Goal: Task Accomplishment & Management: Complete application form

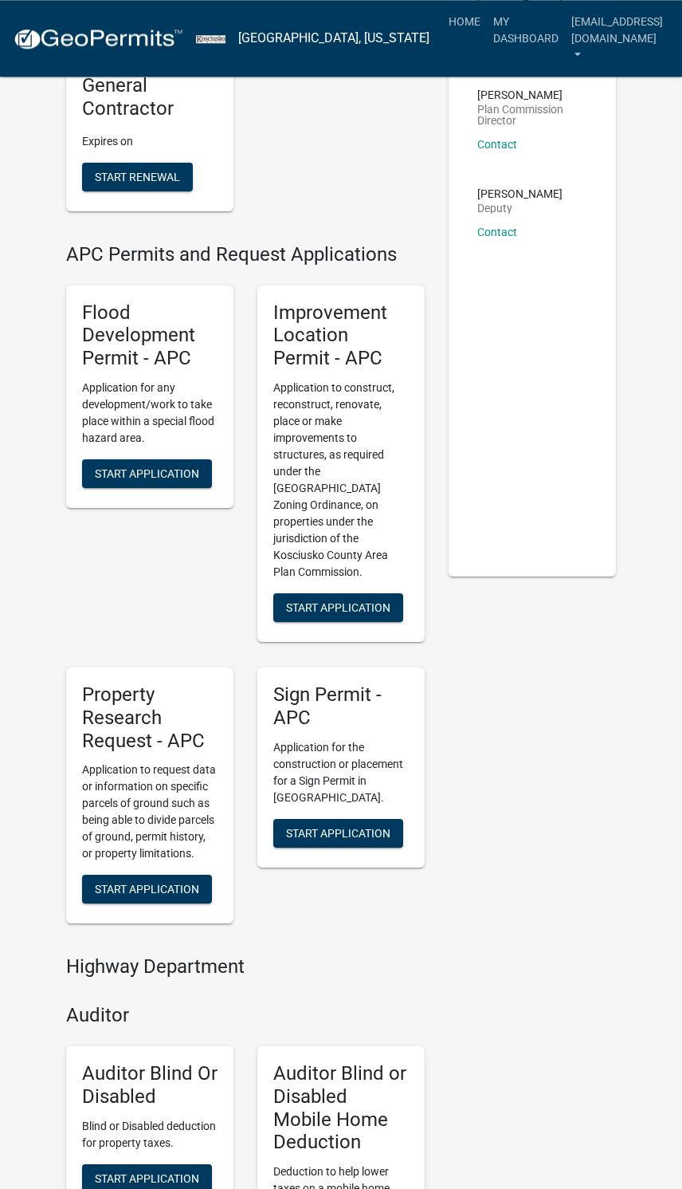
scroll to position [192, 0]
click at [338, 593] on button "Start Application" at bounding box center [338, 607] width 130 height 29
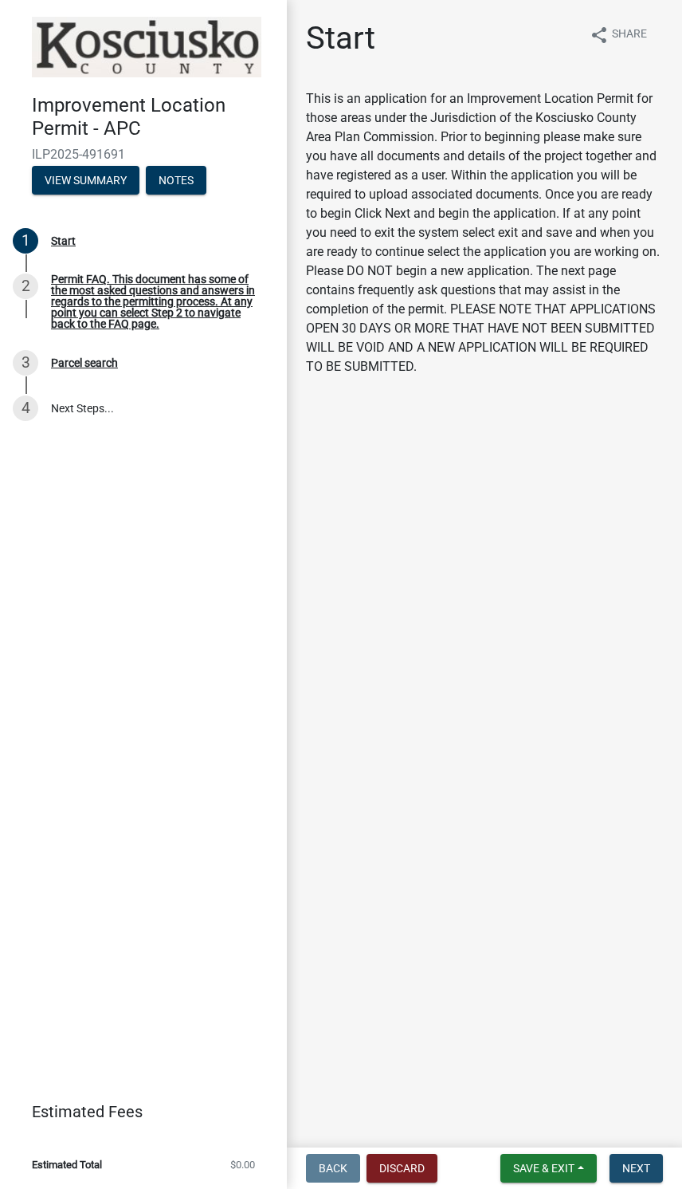
click at [637, 1158] on button "Next" at bounding box center [636, 1167] width 53 height 29
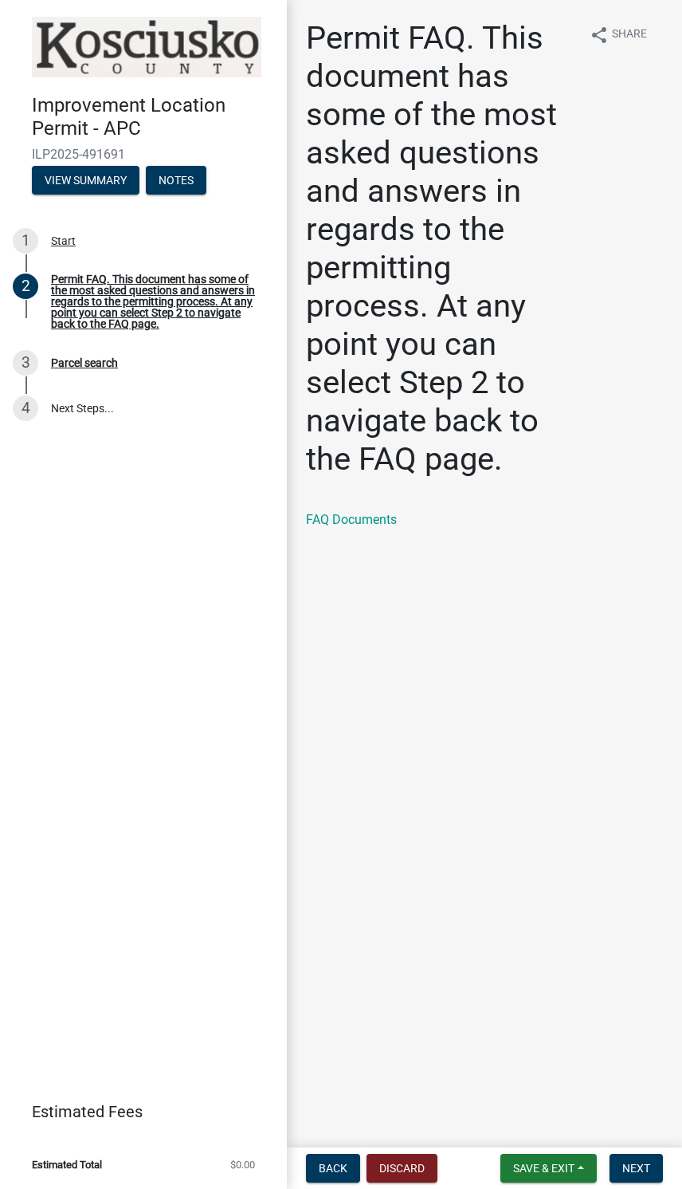
click at [626, 1135] on main "Permit FAQ. This document has some of the most asked questions and answers in r…" at bounding box center [484, 570] width 395 height 1141
click at [635, 1155] on button "Next" at bounding box center [636, 1167] width 53 height 29
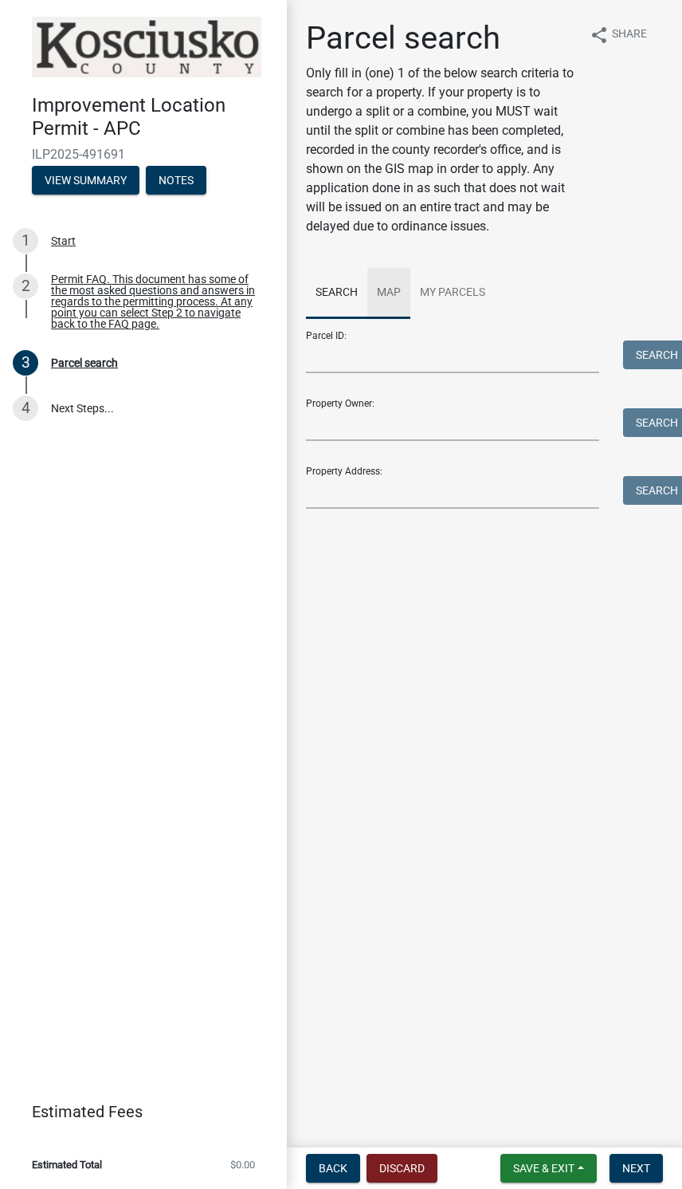
click at [386, 288] on link "Map" at bounding box center [388, 293] width 43 height 51
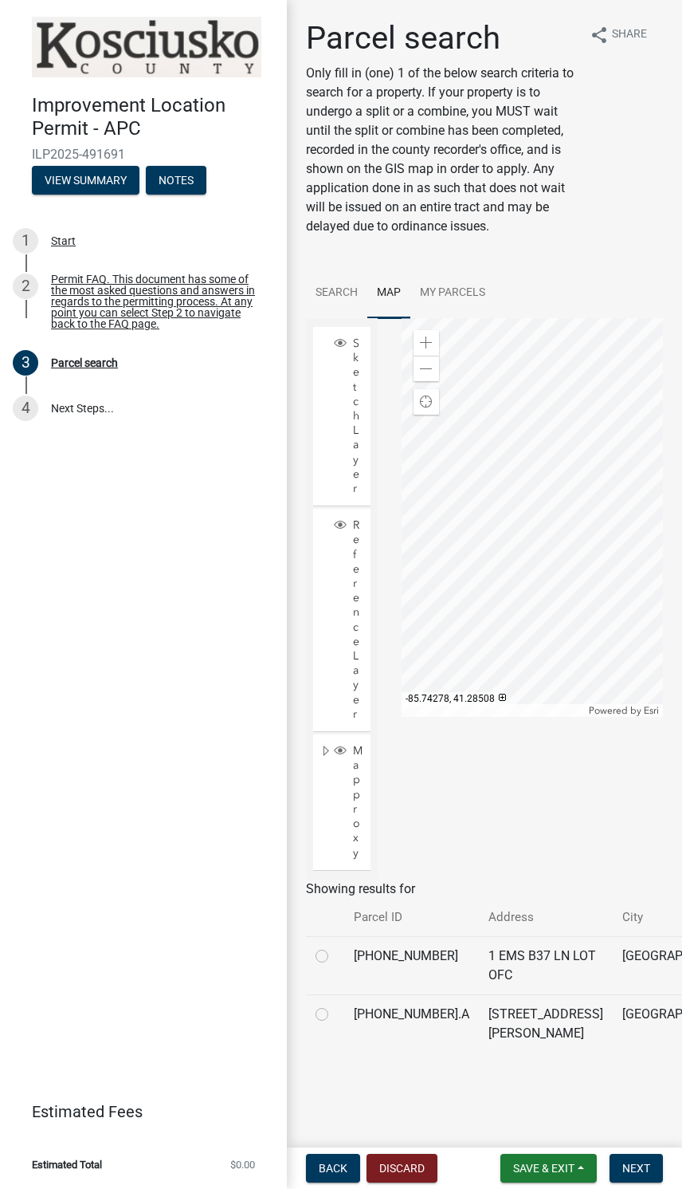
click at [335, 946] on label at bounding box center [335, 946] width 0 height 0
click at [335, 957] on input "radio" at bounding box center [340, 951] width 10 height 10
radio input "true"
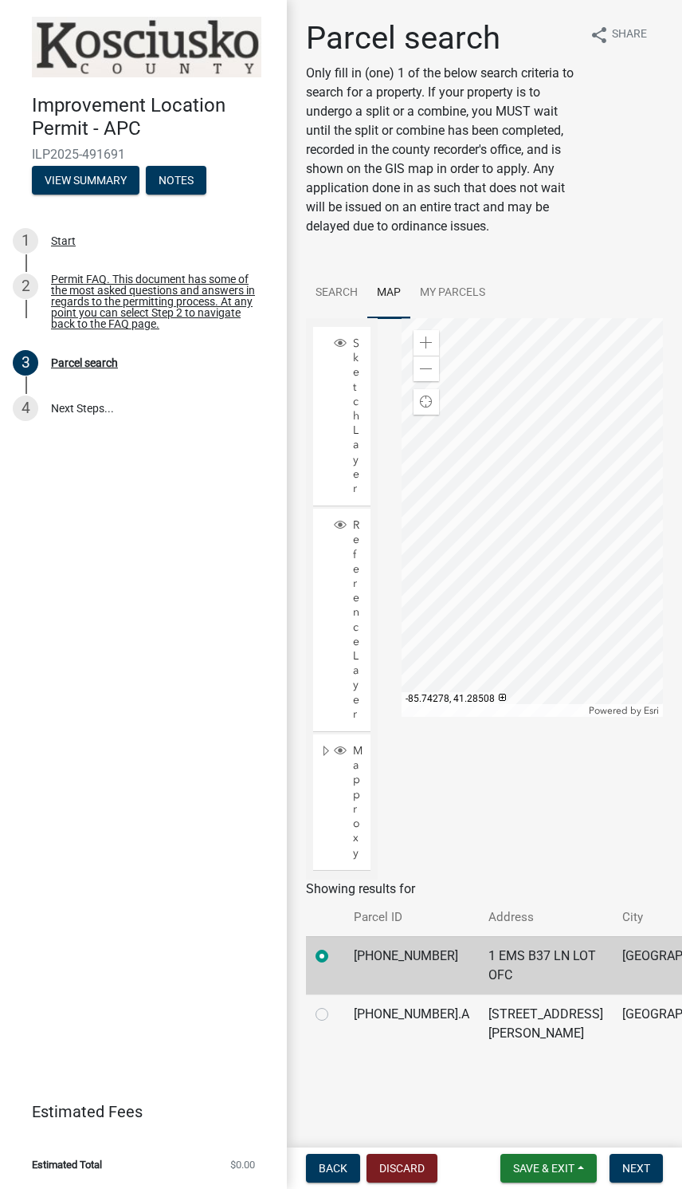
click at [646, 1164] on span "Next" at bounding box center [637, 1167] width 28 height 13
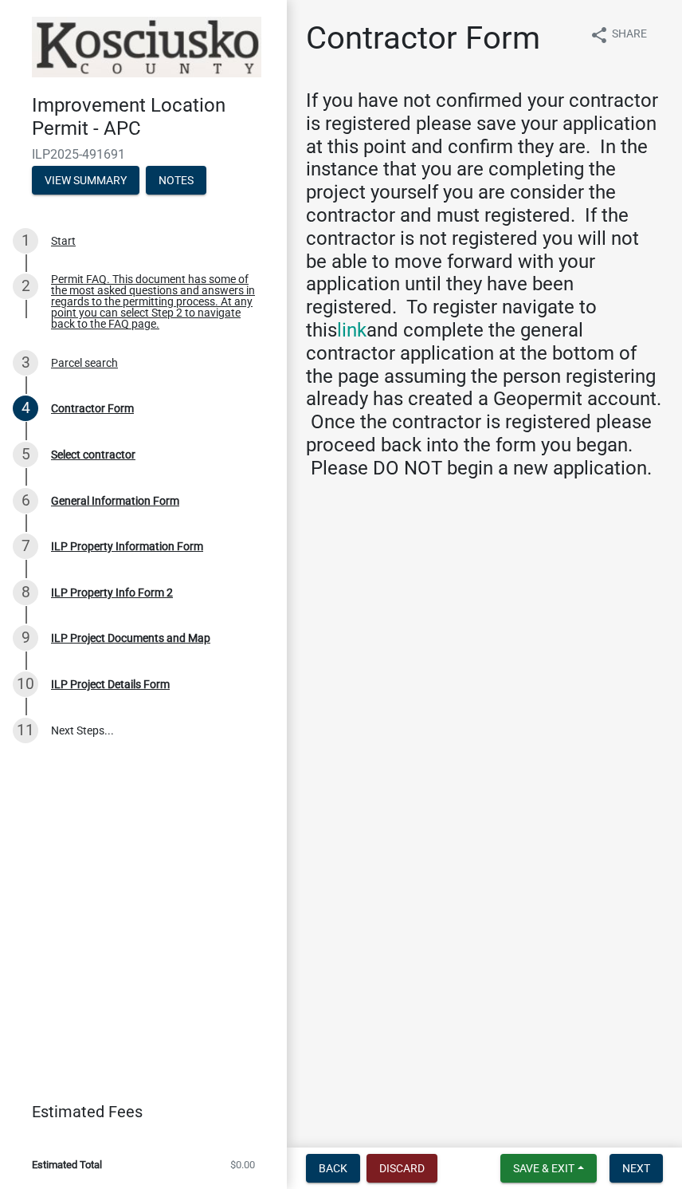
click at [639, 1158] on button "Next" at bounding box center [636, 1167] width 53 height 29
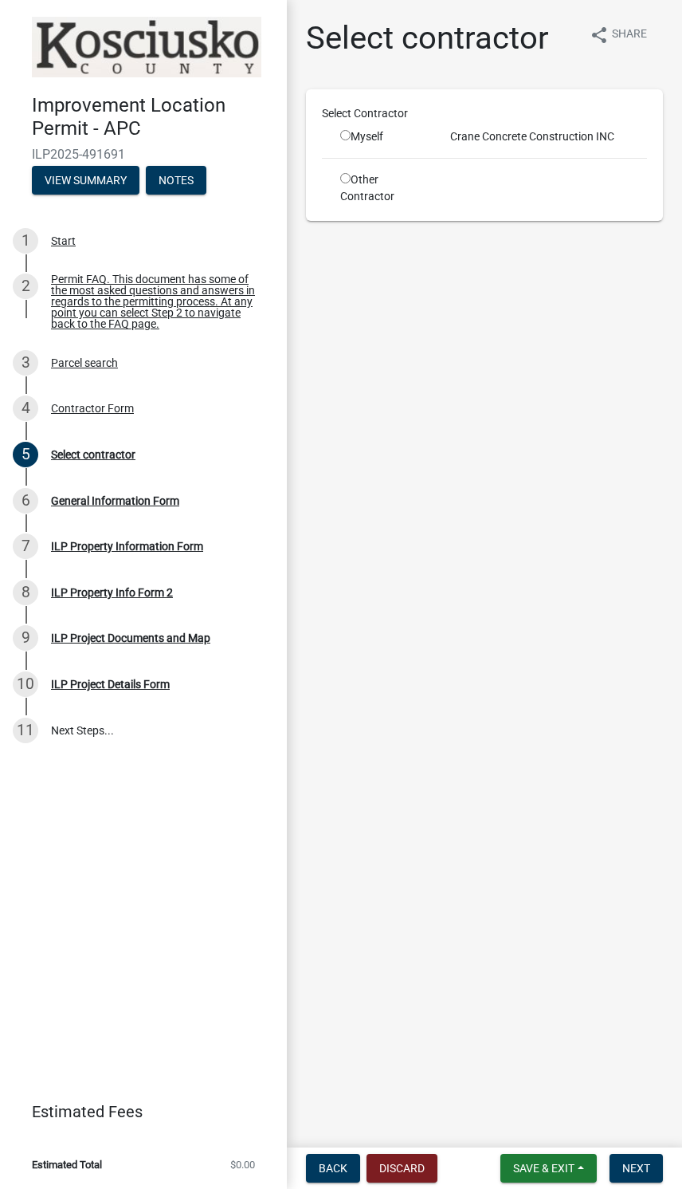
click at [351, 138] on input "radio" at bounding box center [345, 135] width 10 height 10
radio input "true"
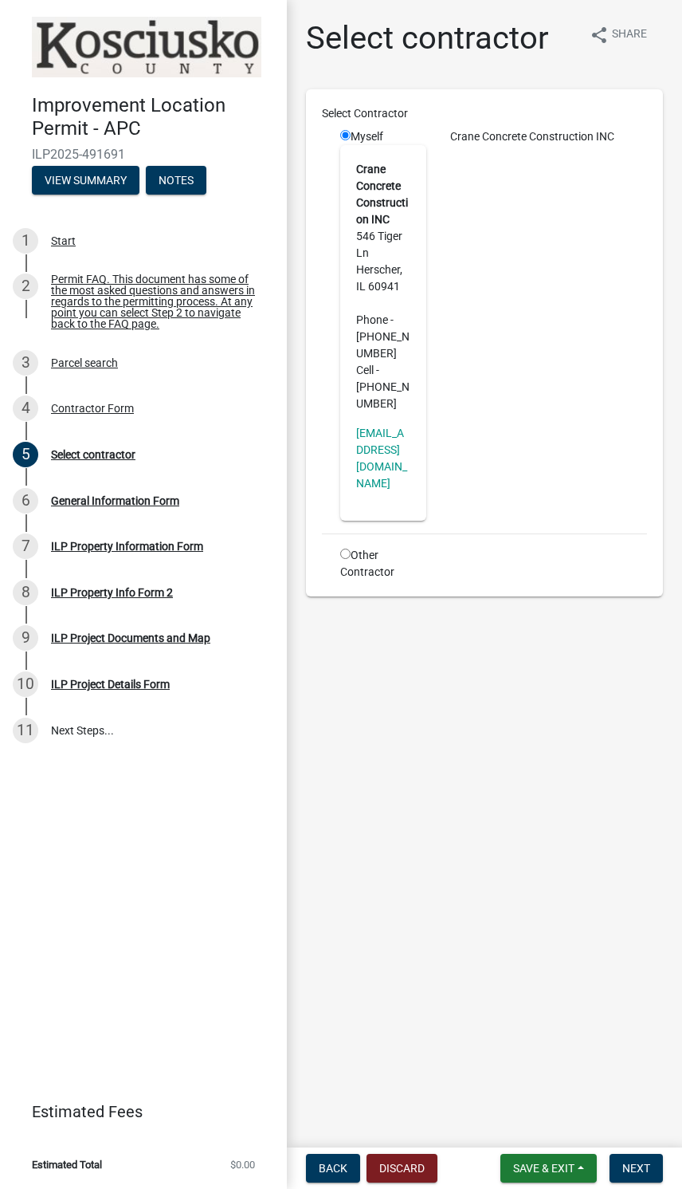
click at [634, 1163] on span "Next" at bounding box center [637, 1167] width 28 height 13
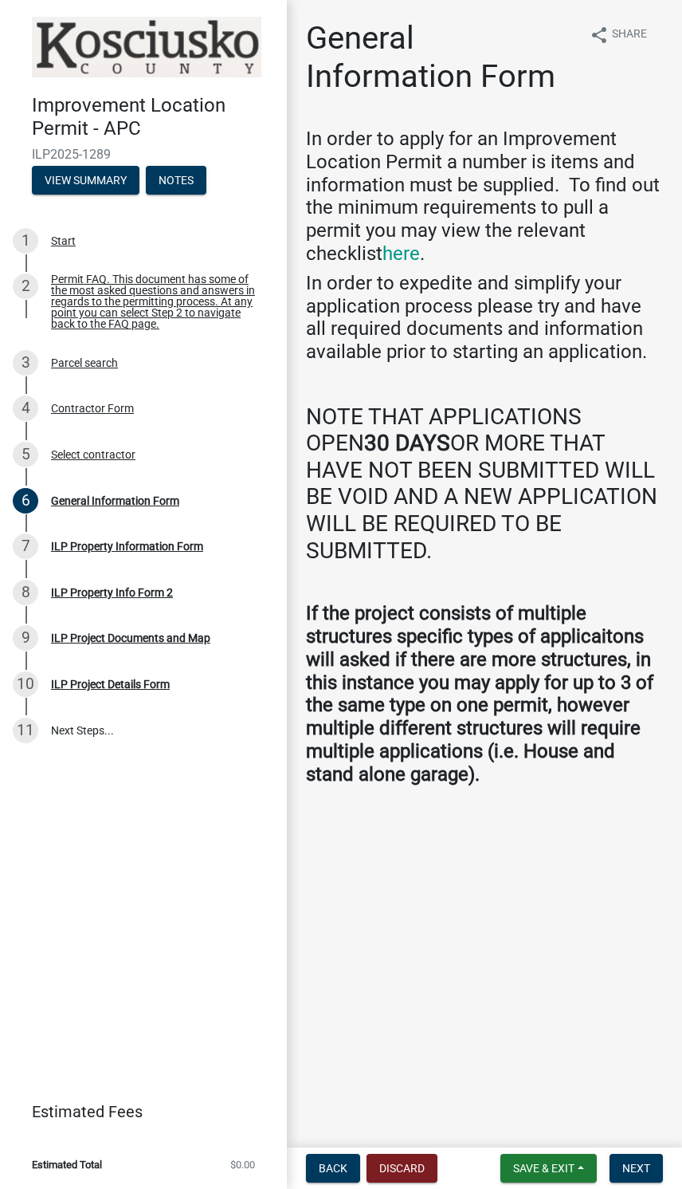
click at [639, 1153] on button "Next" at bounding box center [636, 1167] width 53 height 29
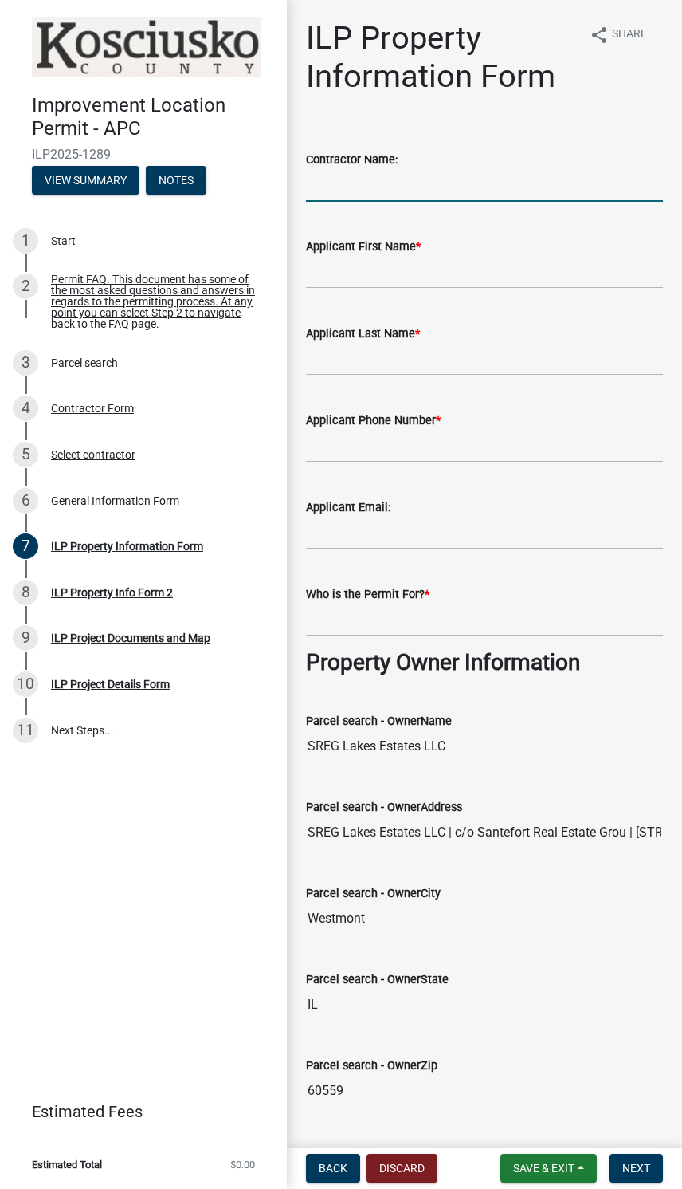
click at [551, 178] on input "Contractor Name:" at bounding box center [484, 185] width 357 height 33
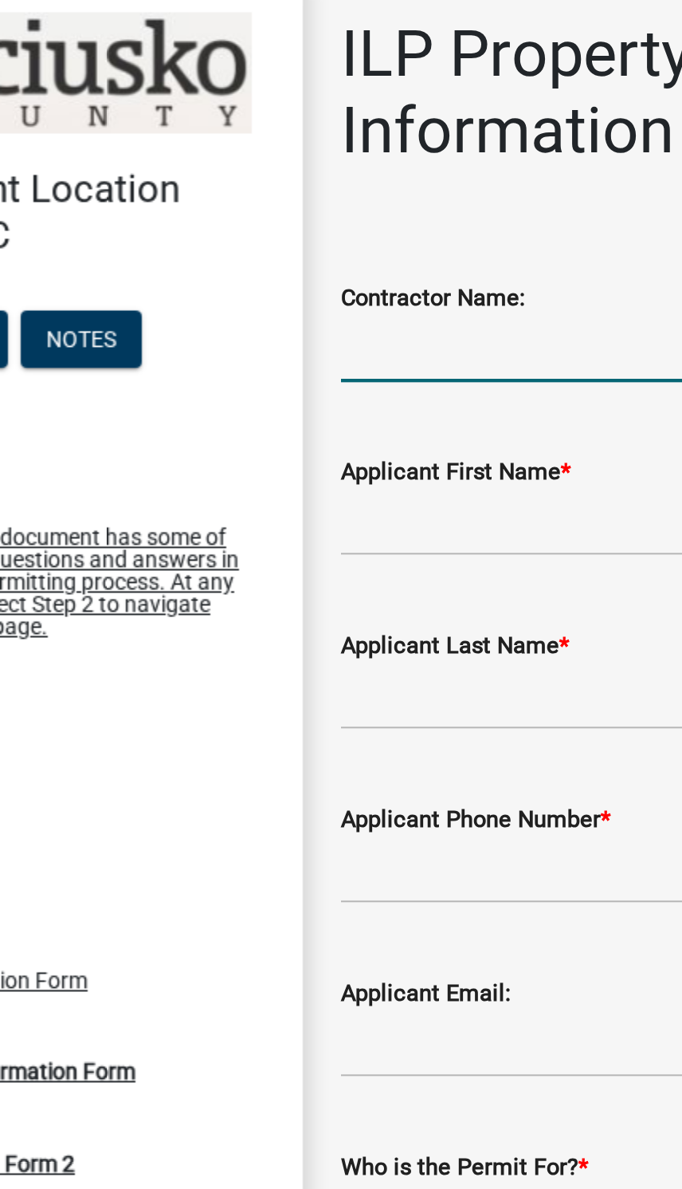
type input "[PERSON_NAME]"
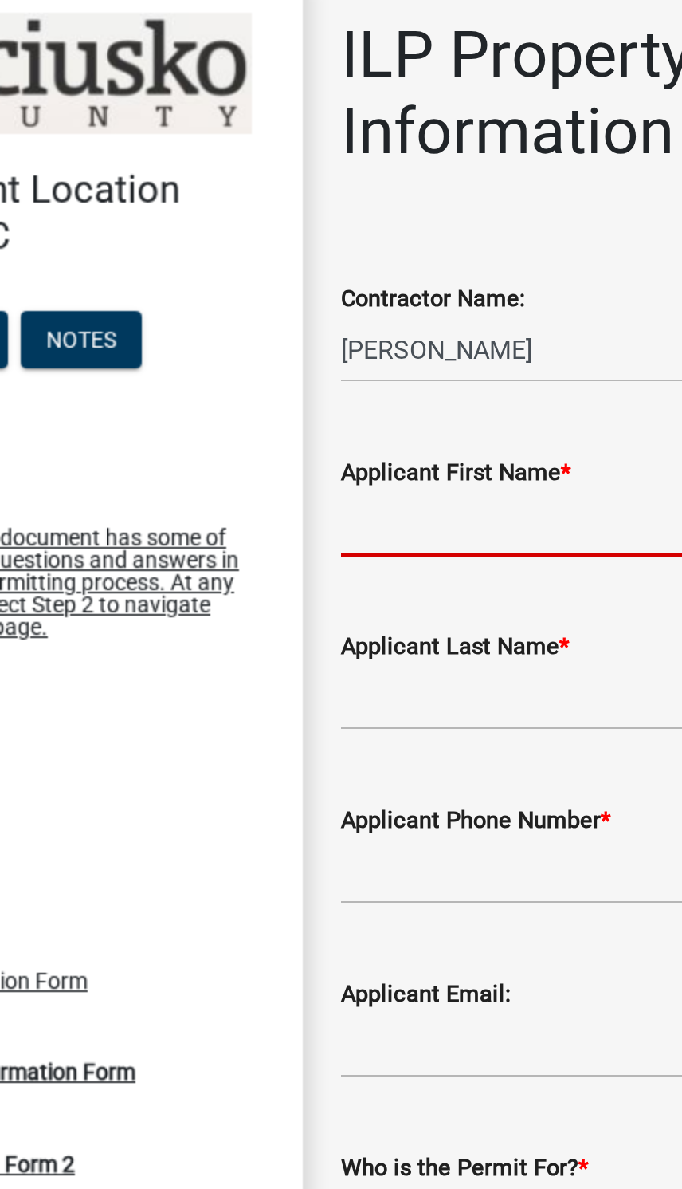
click at [306, 259] on input "Applicant First Name *" at bounding box center [484, 272] width 357 height 33
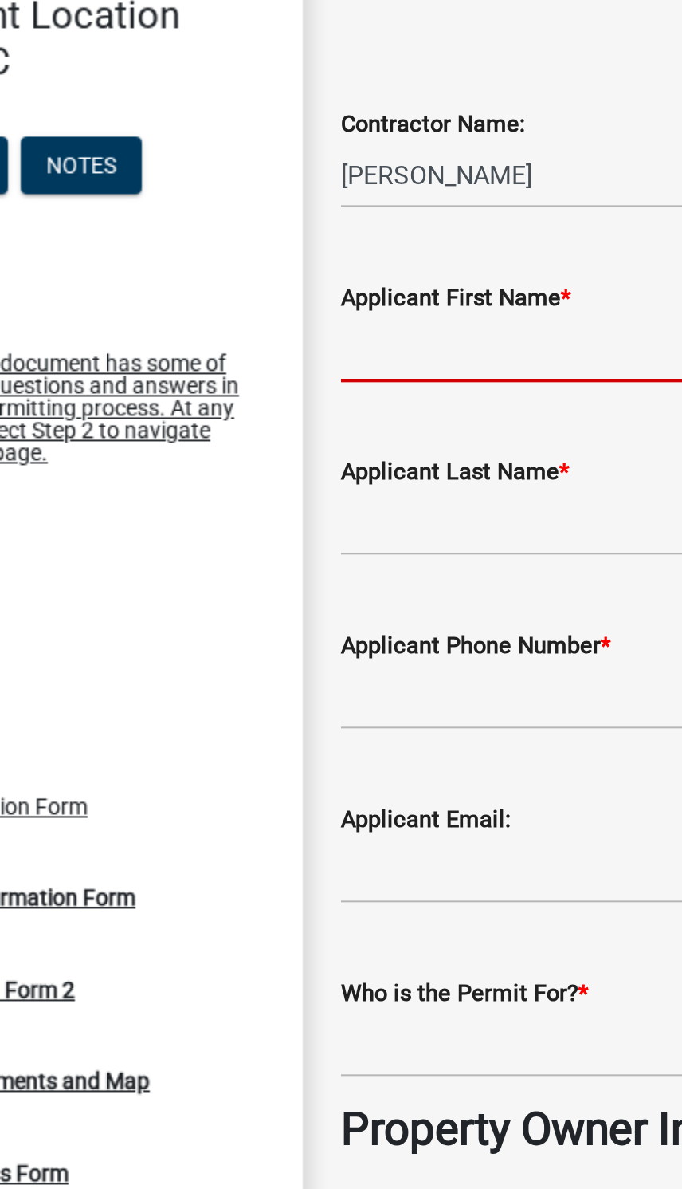
type input "[PERSON_NAME]"
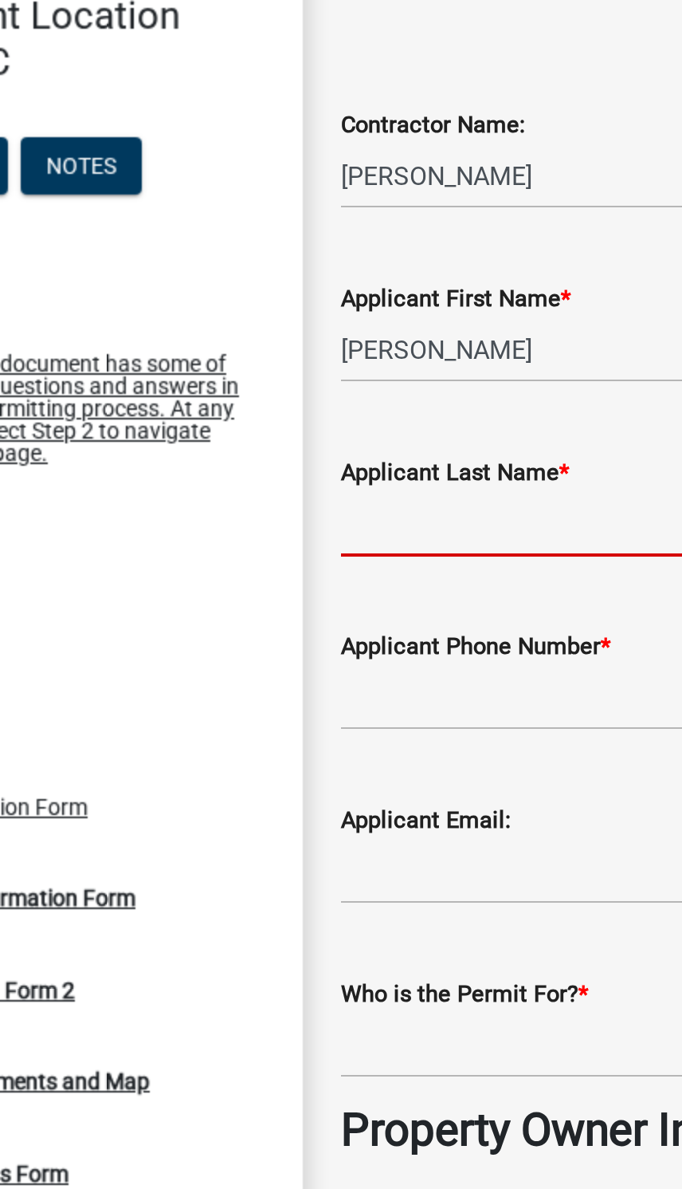
click at [306, 343] on input "Applicant Last Name *" at bounding box center [484, 359] width 357 height 33
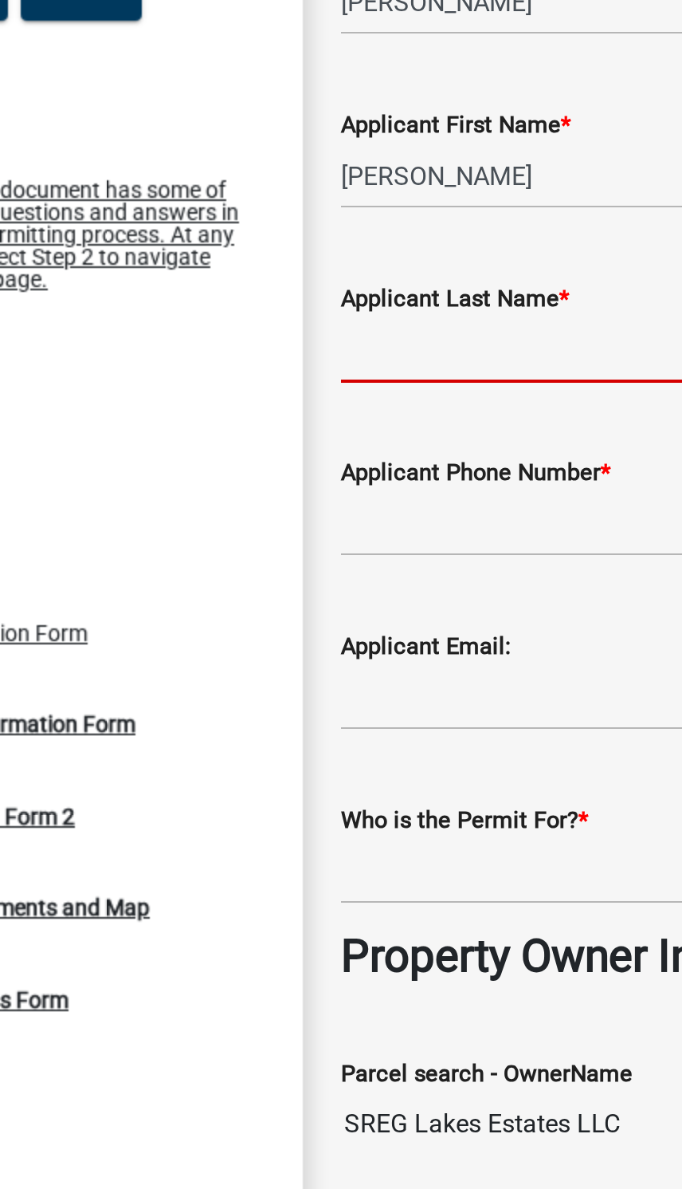
type input "Crane"
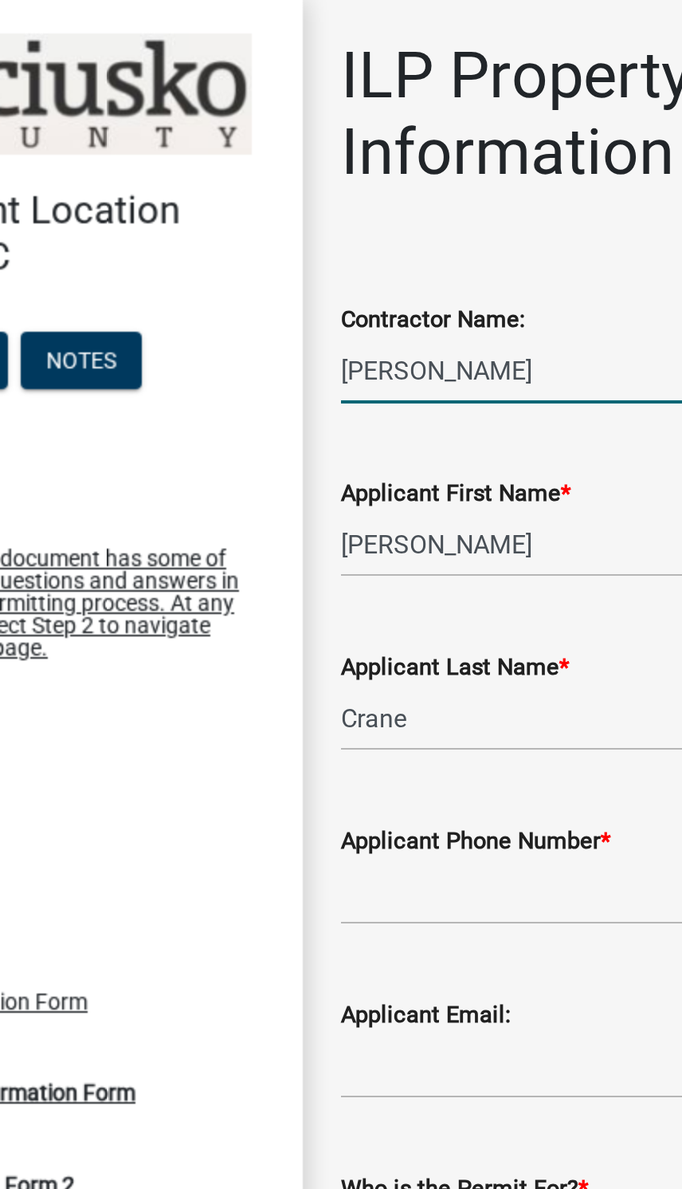
click at [306, 184] on input "[PERSON_NAME]" at bounding box center [484, 185] width 357 height 33
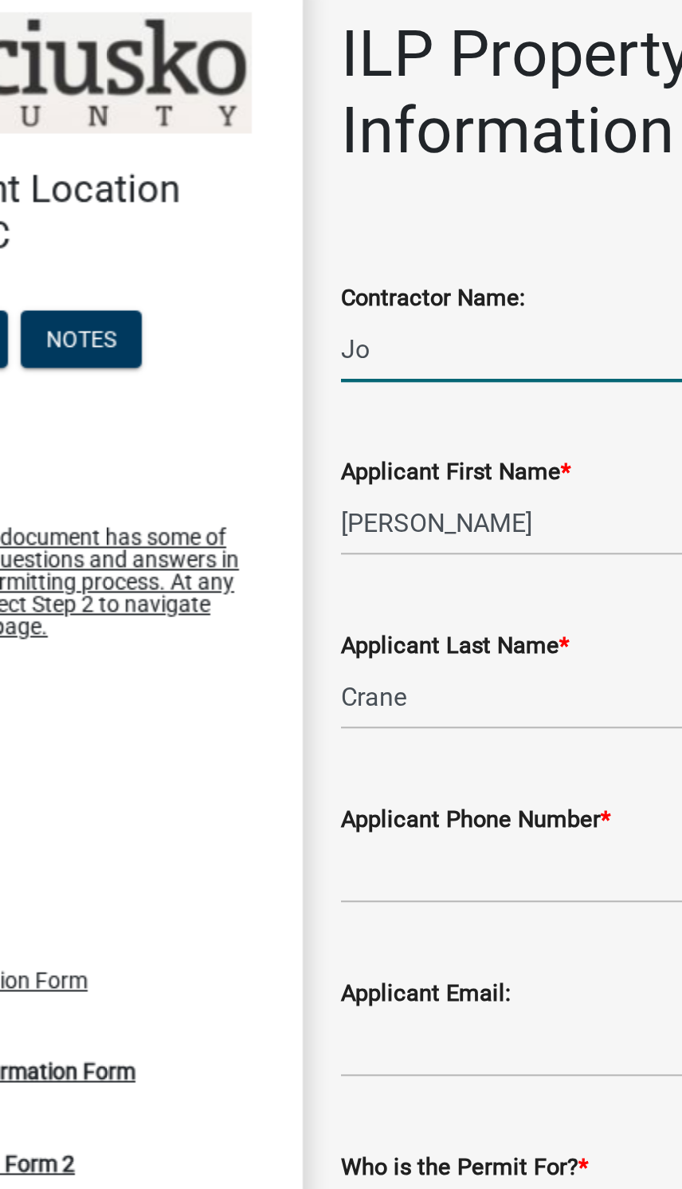
type input "J"
type input "L"
type input "Crane Concrete Construction INc"
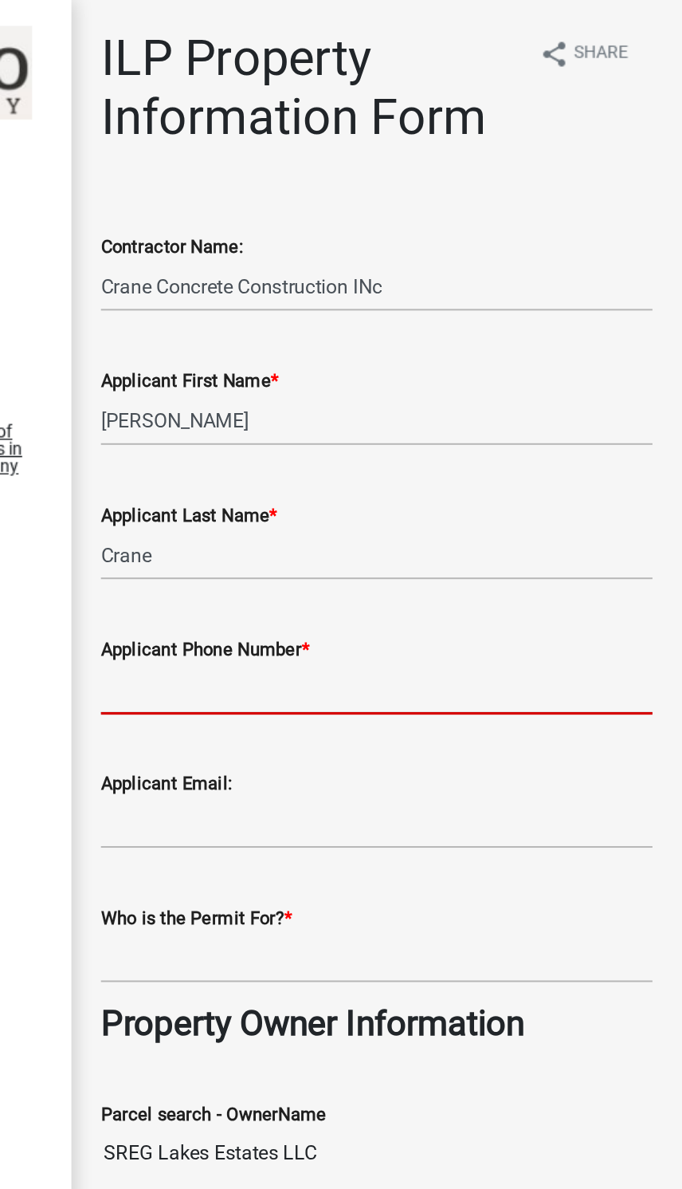
click at [344, 440] on input "Applicant Phone Number *" at bounding box center [484, 446] width 357 height 33
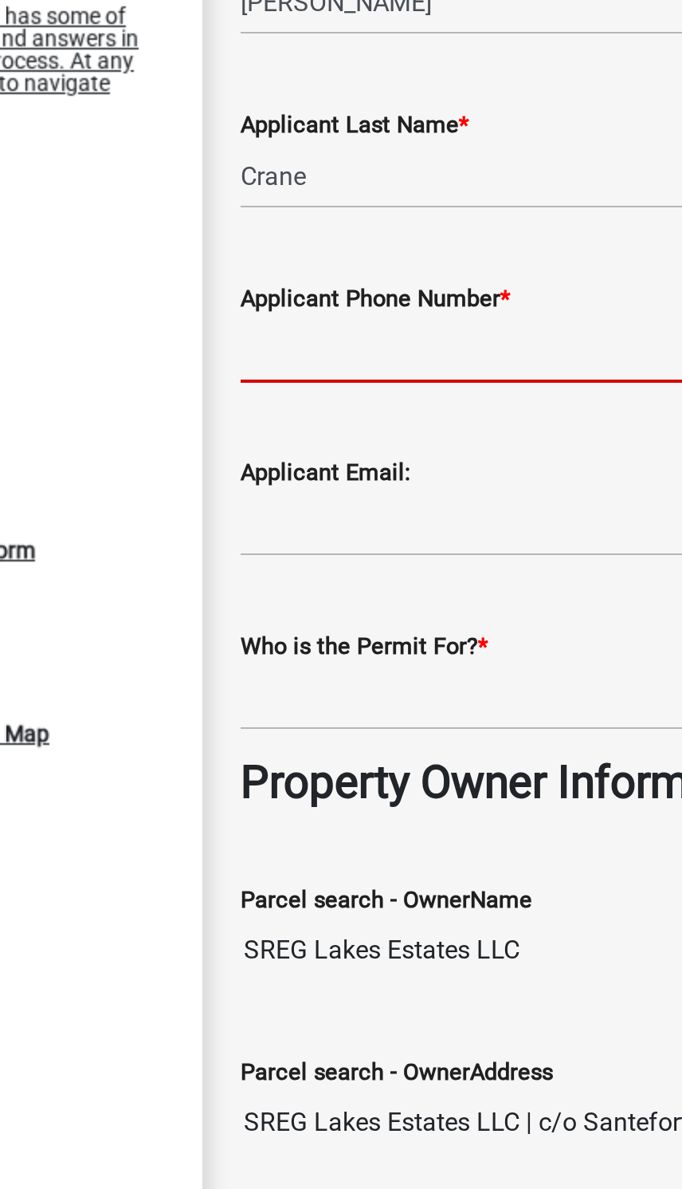
type input "8152631829"
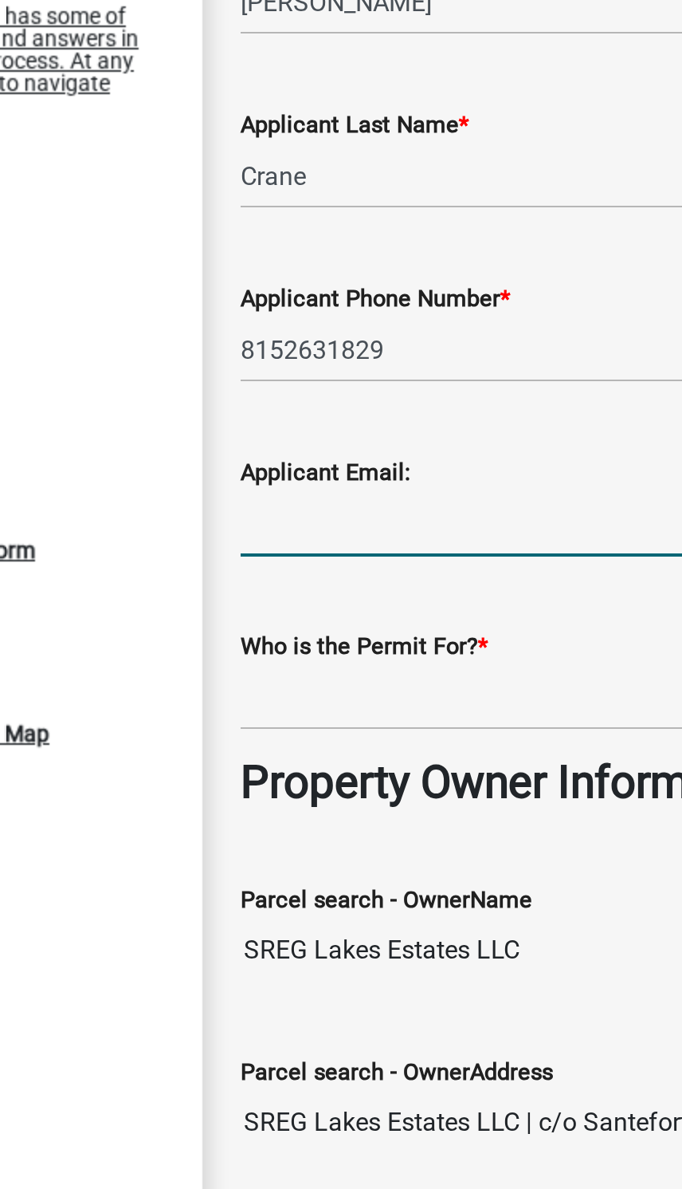
click at [306, 517] on input "Applicant Email:" at bounding box center [484, 533] width 357 height 33
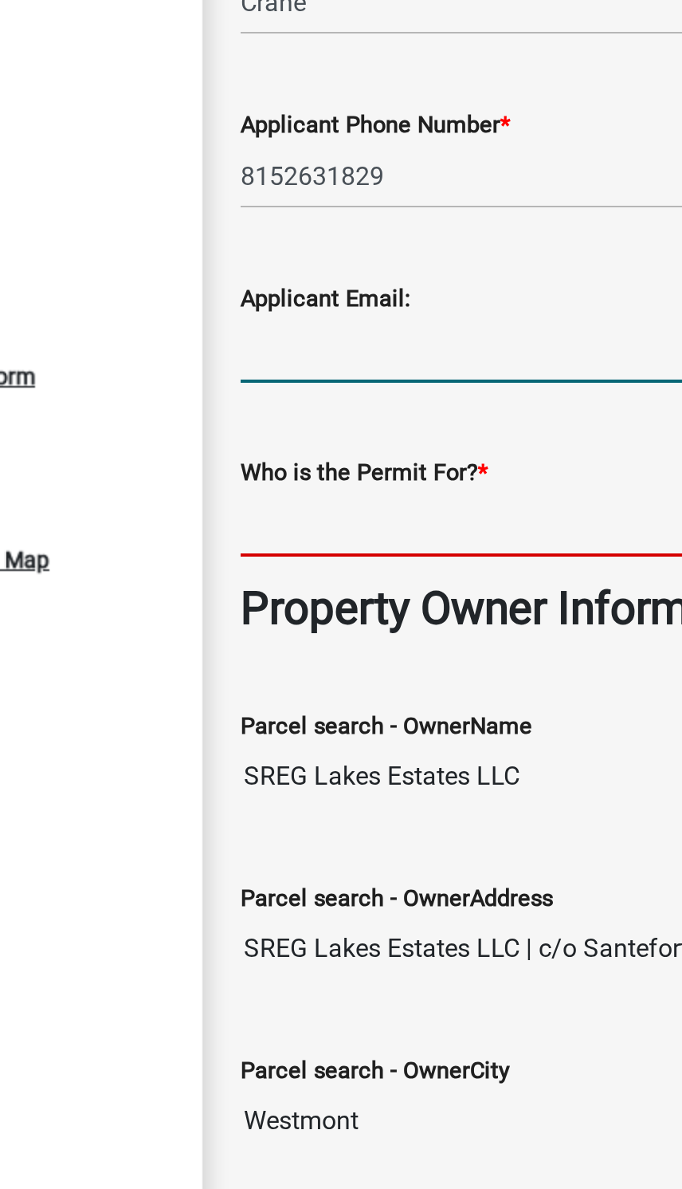
click at [306, 603] on input "Who is the Permit For? *" at bounding box center [484, 619] width 357 height 33
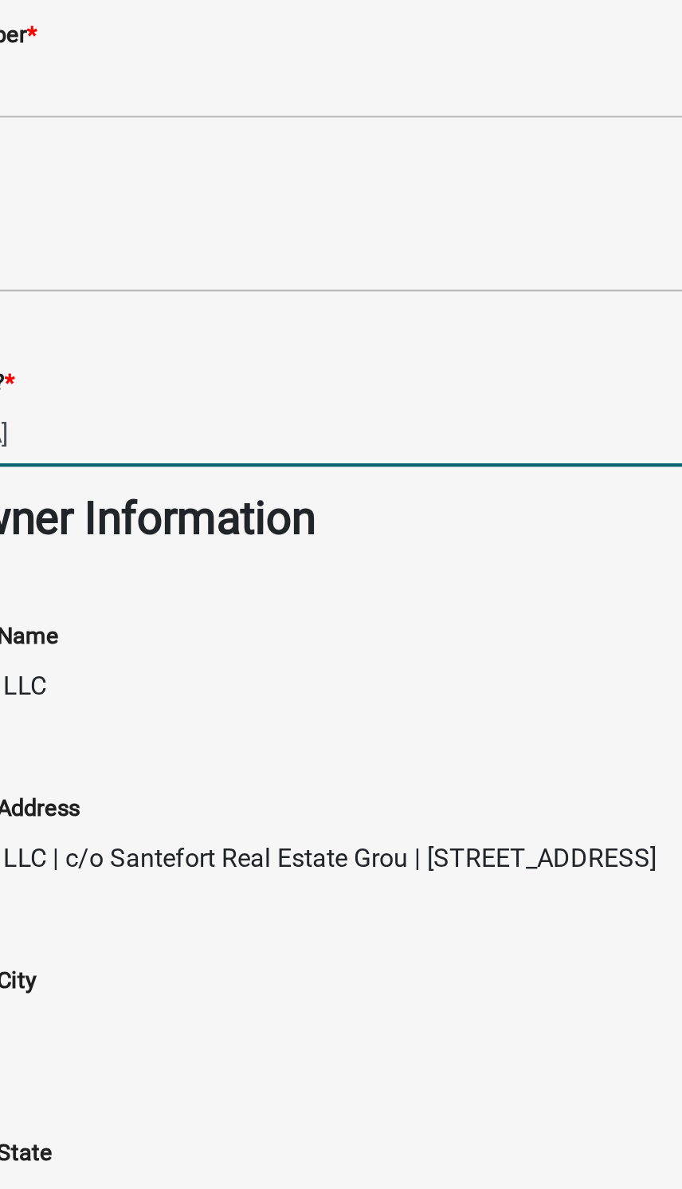
type input "[GEOGRAPHIC_DATA]"
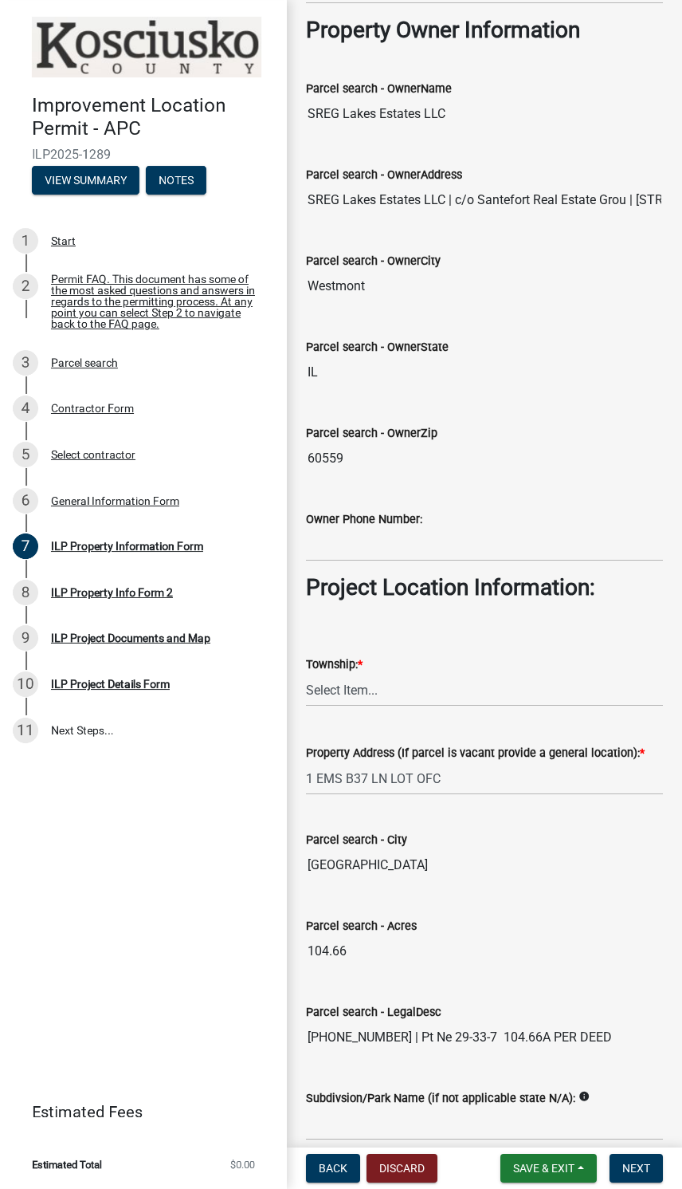
scroll to position [634, 0]
click at [529, 682] on select "Select Item... [PERSON_NAME] - Elkhart Co Clay Etna [GEOGRAPHIC_DATA][PERSON_NA…" at bounding box center [484, 688] width 357 height 33
select select "8aeb2c27-db4f-4f65-83dd-c512a3678cb2"
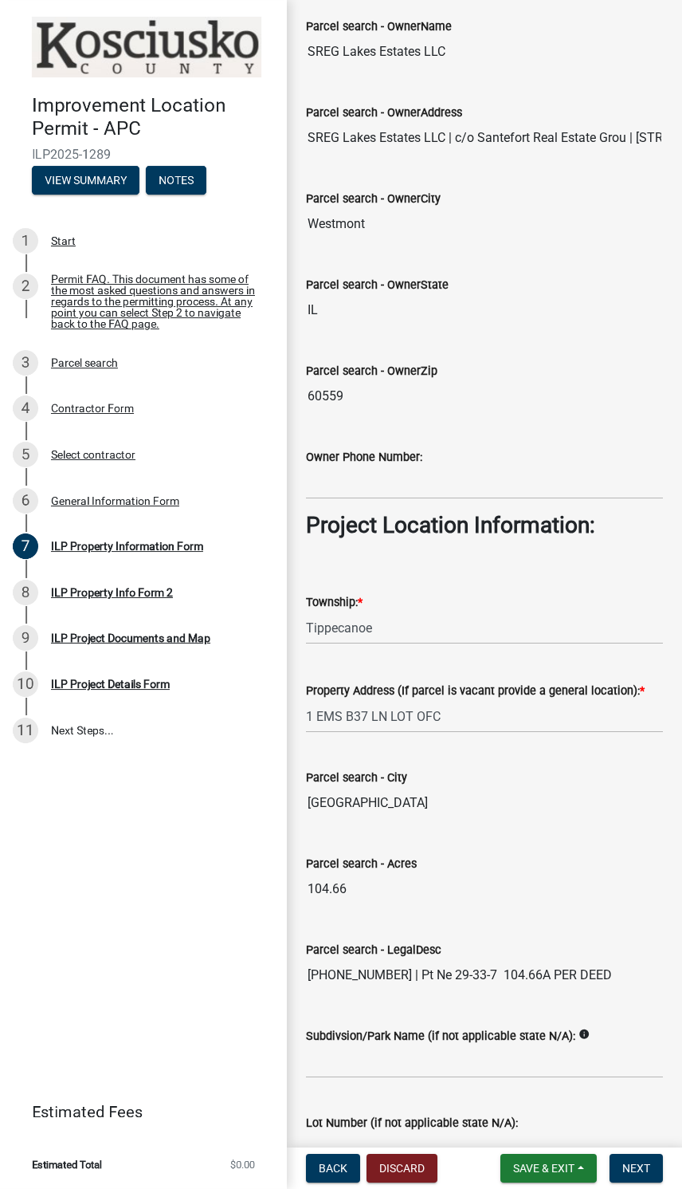
scroll to position [698, 0]
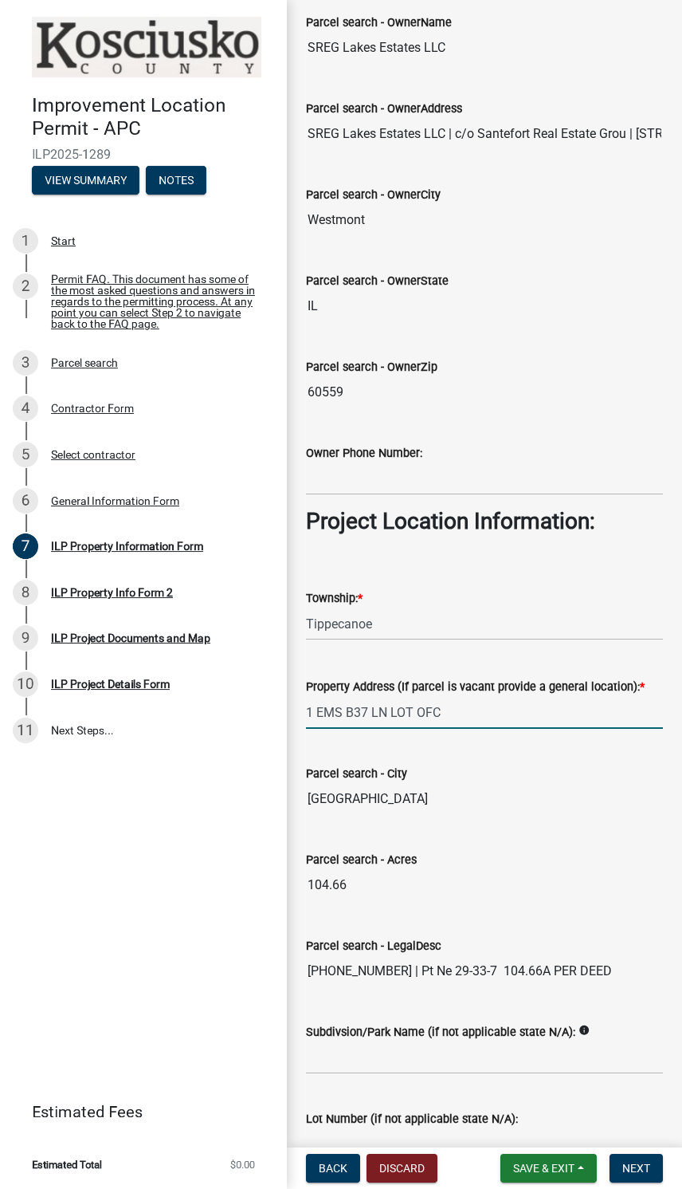
click at [572, 724] on input "1 EMS B37 LN LOT OFC" at bounding box center [484, 712] width 357 height 33
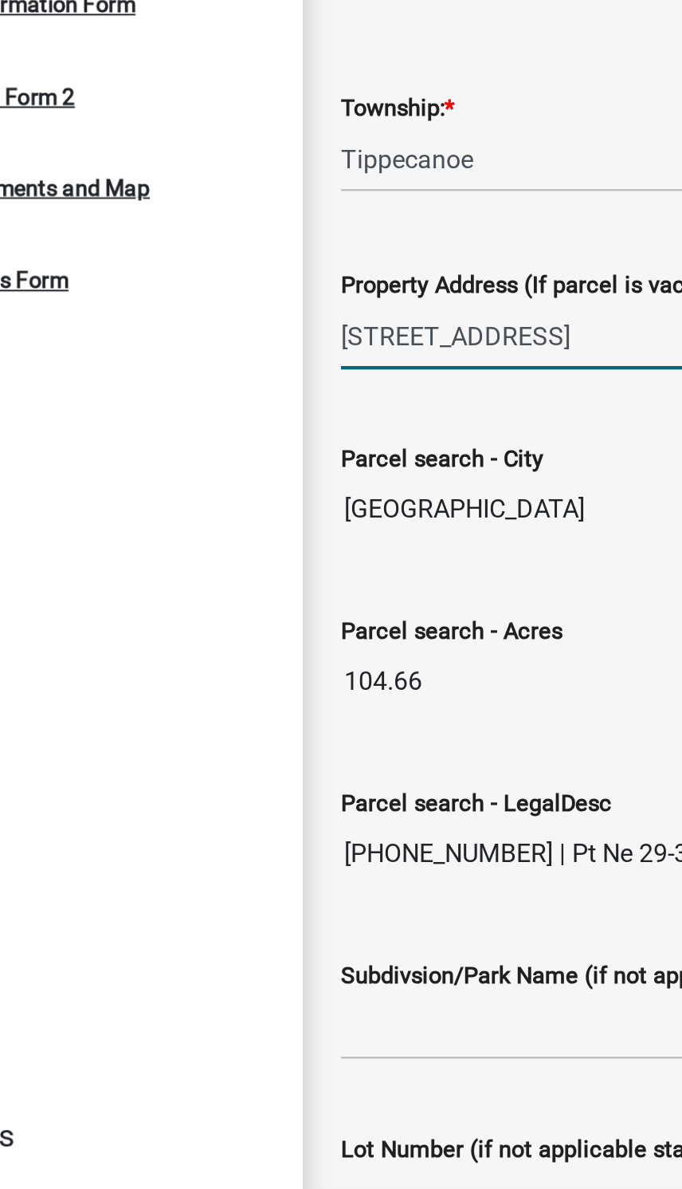
type input "[STREET_ADDRESS]"
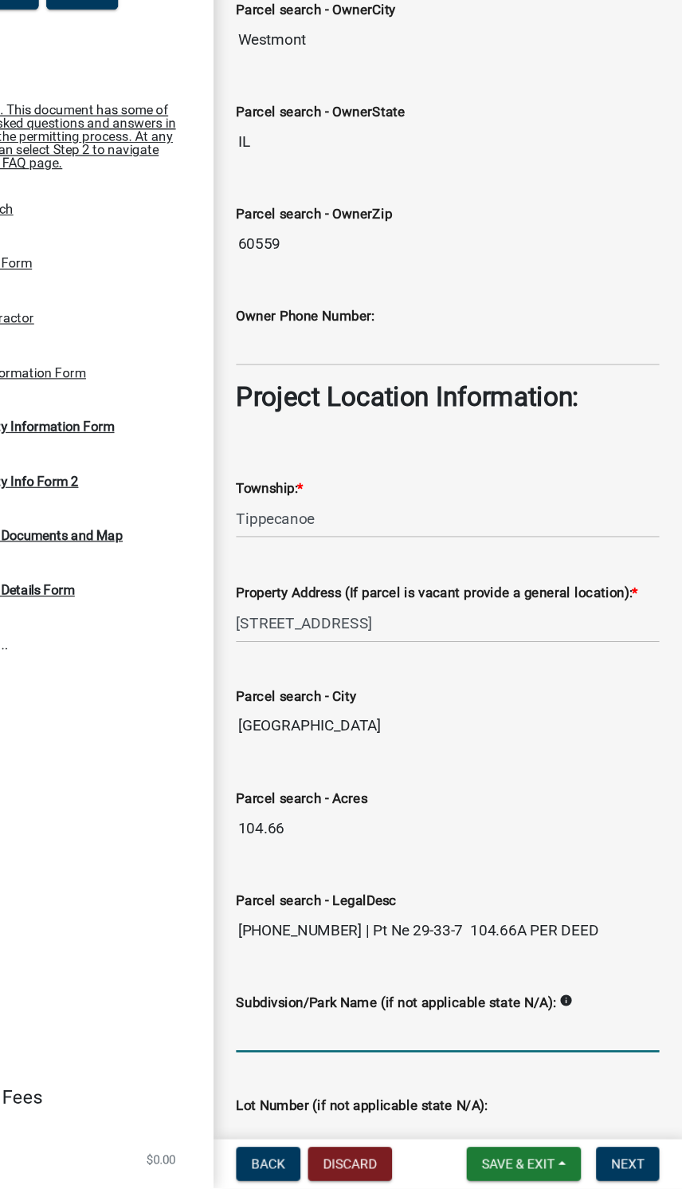
click at [444, 1041] on input "Subdivsion/Park Name (if not applicable state N/A):" at bounding box center [484, 1057] width 357 height 33
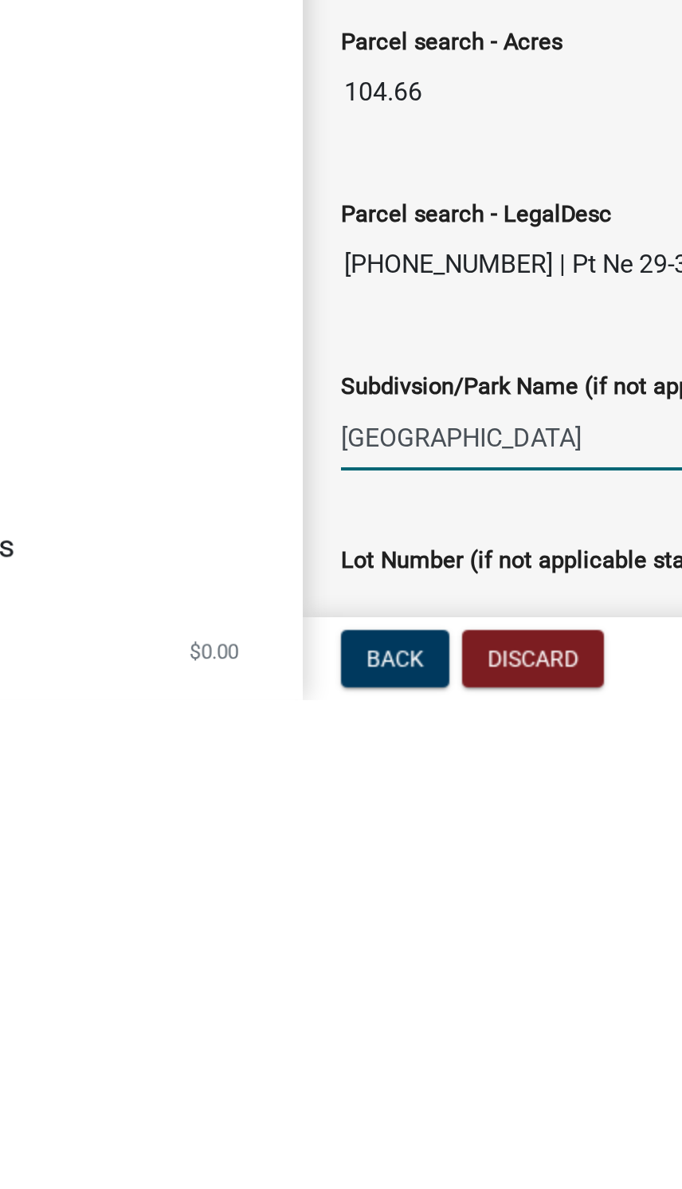
type input "[GEOGRAPHIC_DATA]"
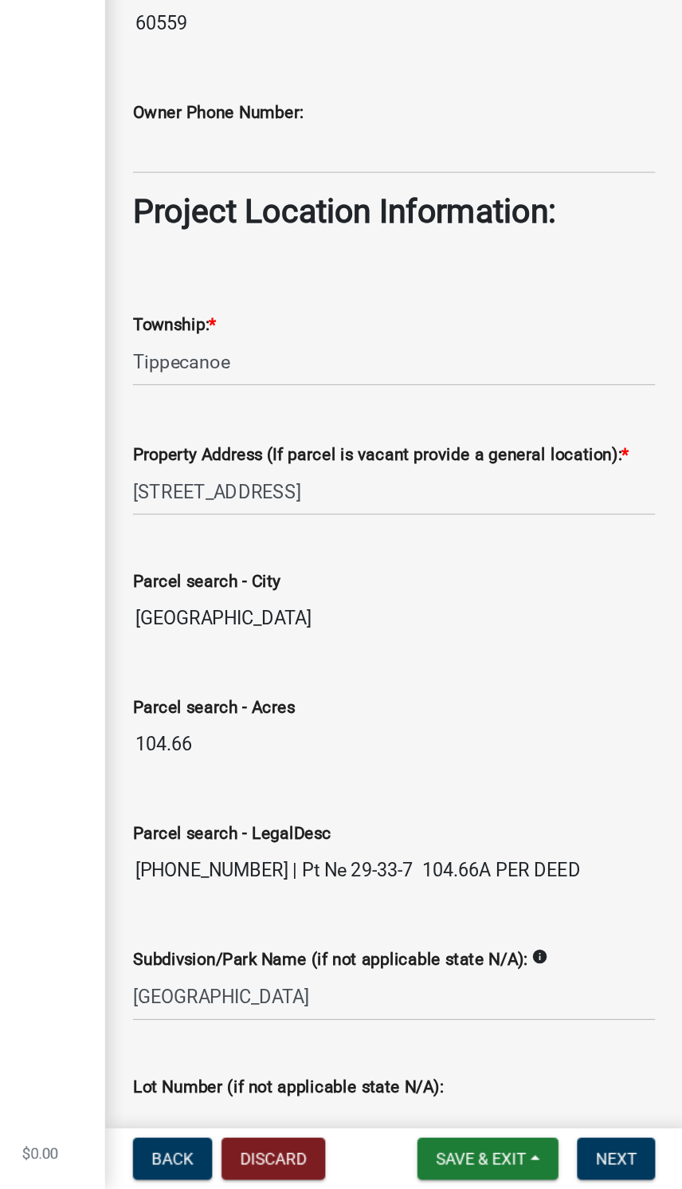
click at [398, 1109] on div "Lot Number (if not applicable state N/A):" at bounding box center [484, 1118] width 357 height 19
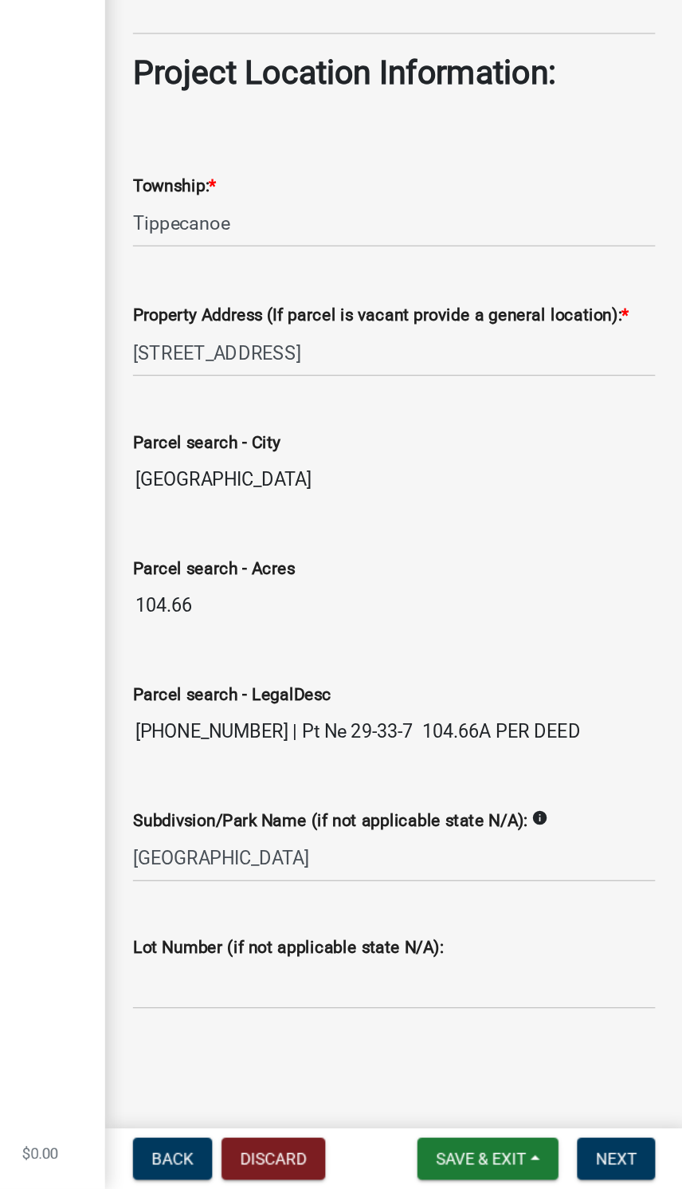
scroll to position [800, 0]
click at [306, 1033] on input "Lot Number (if not applicable state N/A):" at bounding box center [484, 1049] width 357 height 33
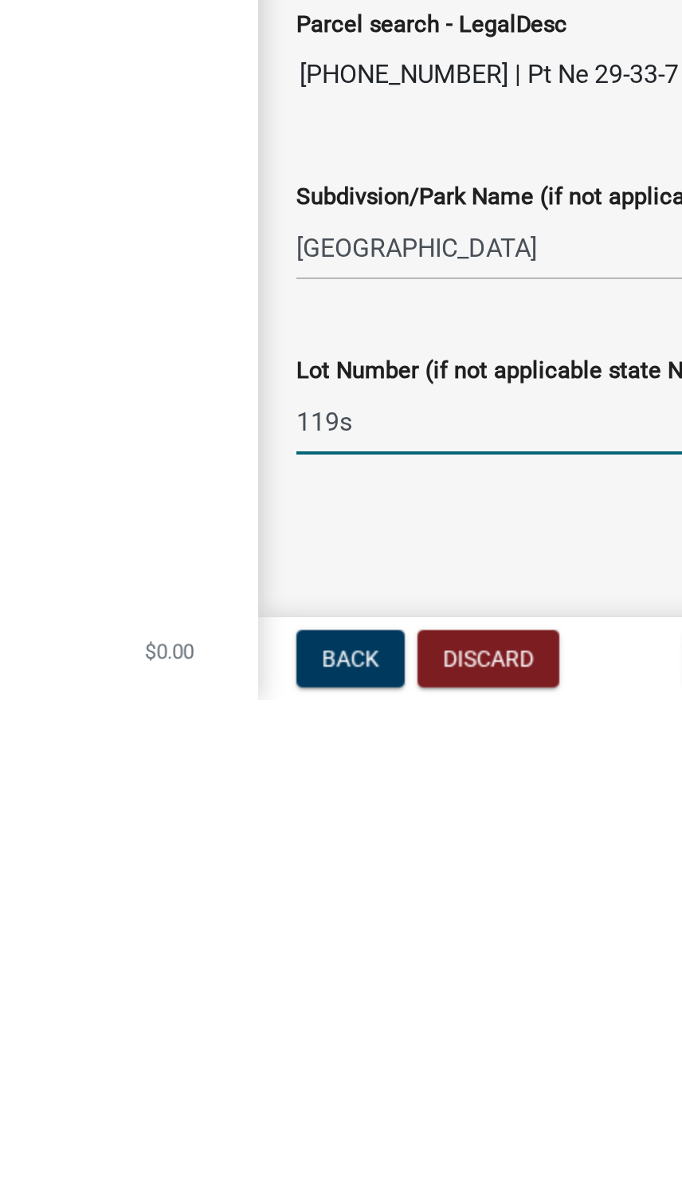
type input "119s"
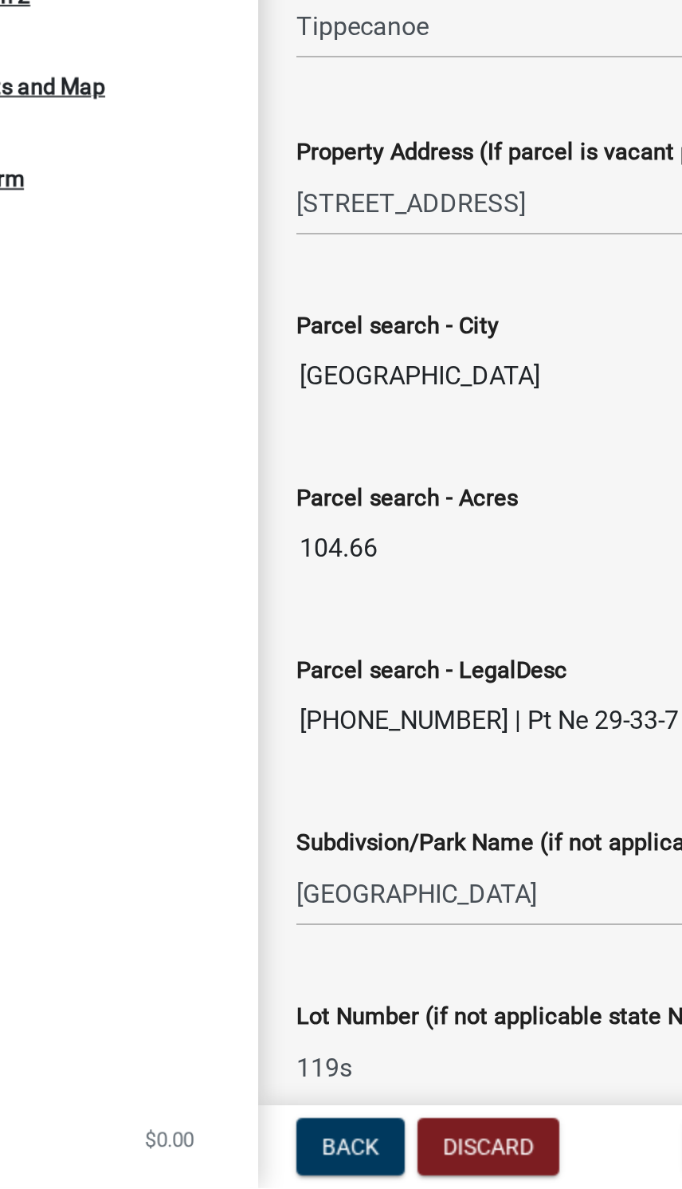
scroll to position [705, 0]
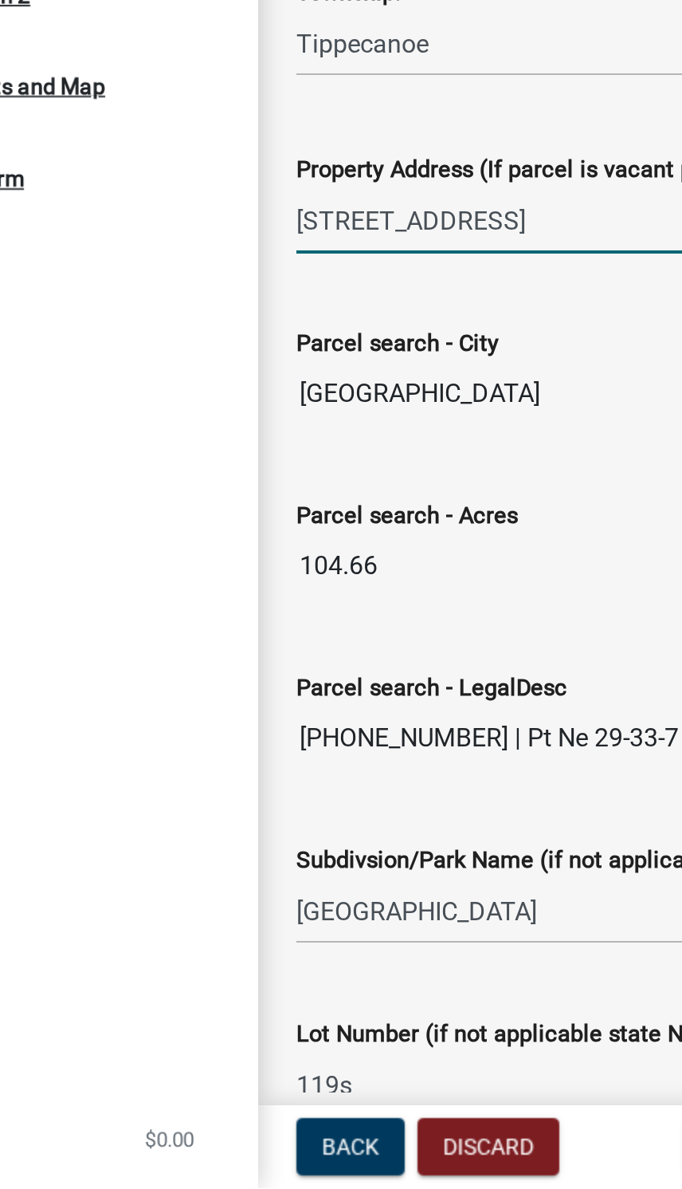
click at [317, 689] on input "[STREET_ADDRESS]" at bounding box center [484, 705] width 357 height 33
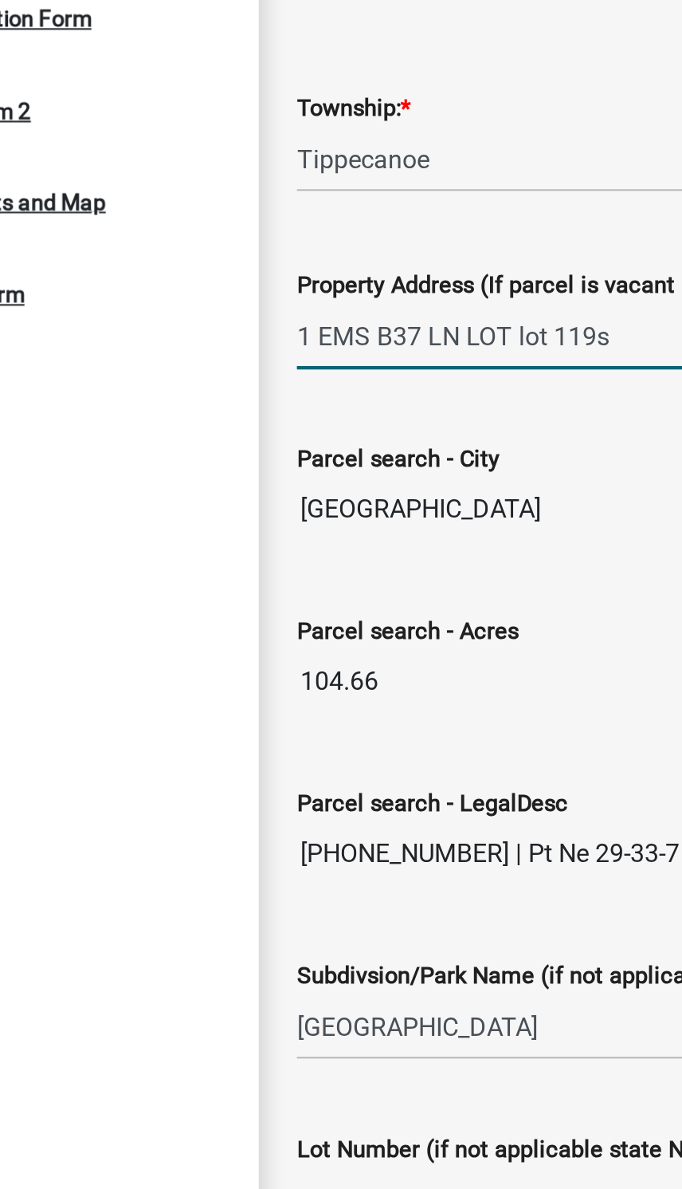
type input "1 EMS B37 LN LOT lot 119s"
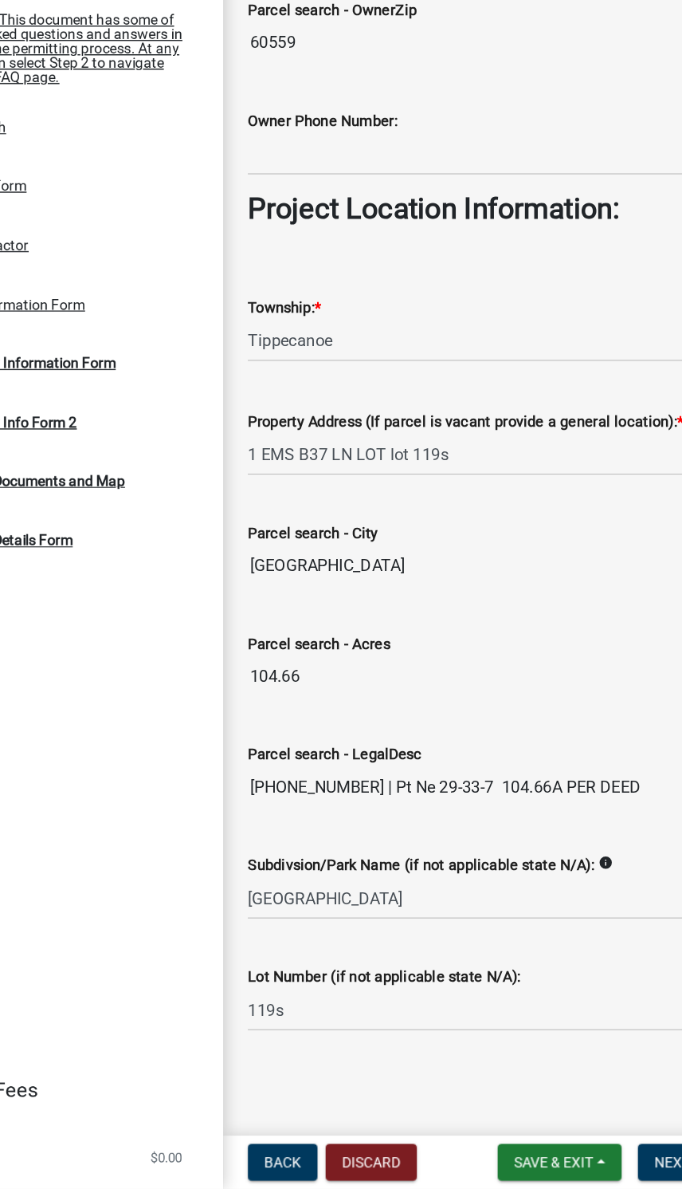
scroll to position [800, 0]
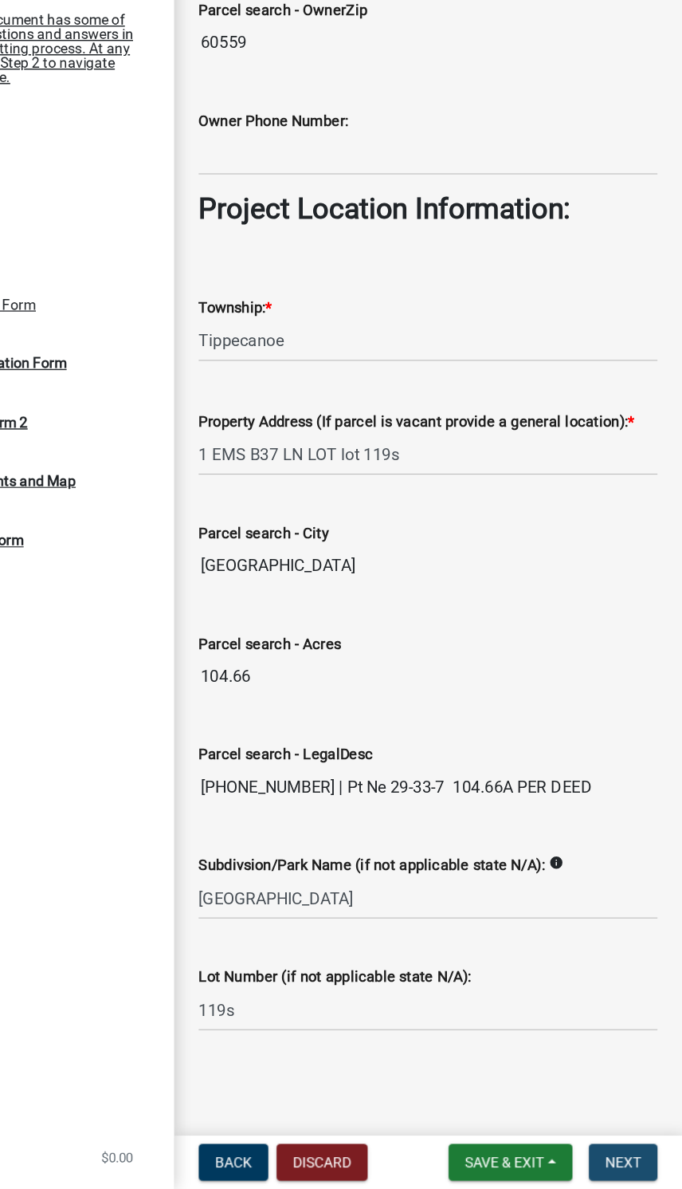
click at [623, 1161] on span "Next" at bounding box center [637, 1167] width 28 height 13
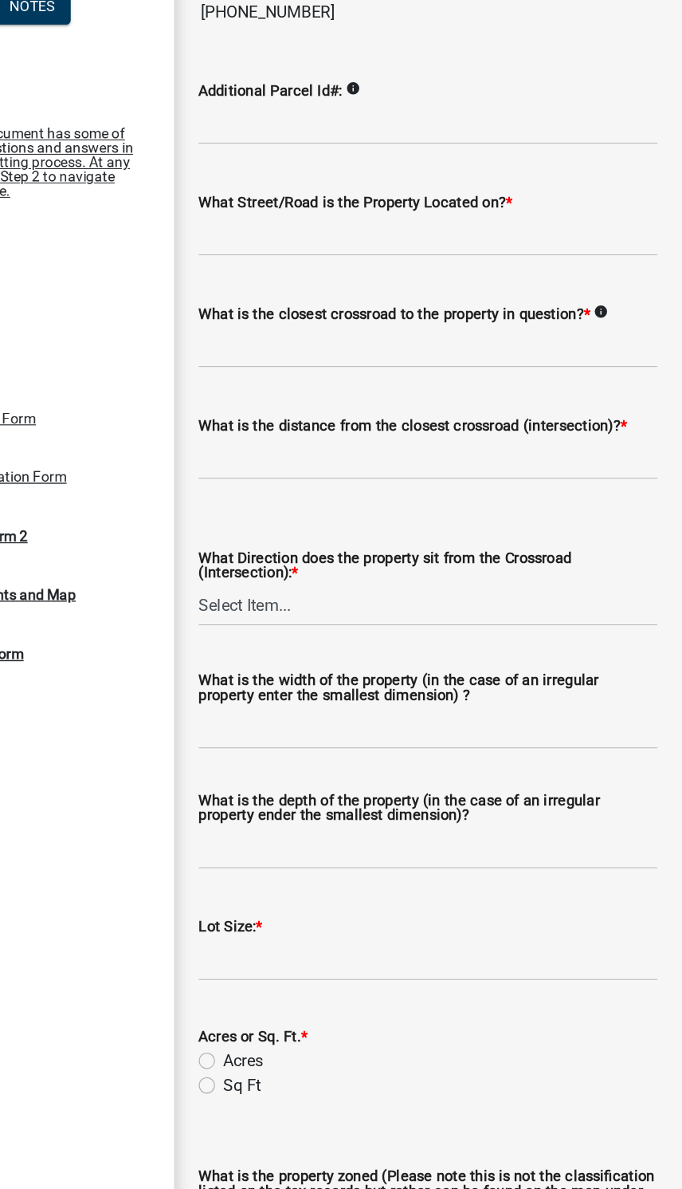
scroll to position [0, 0]
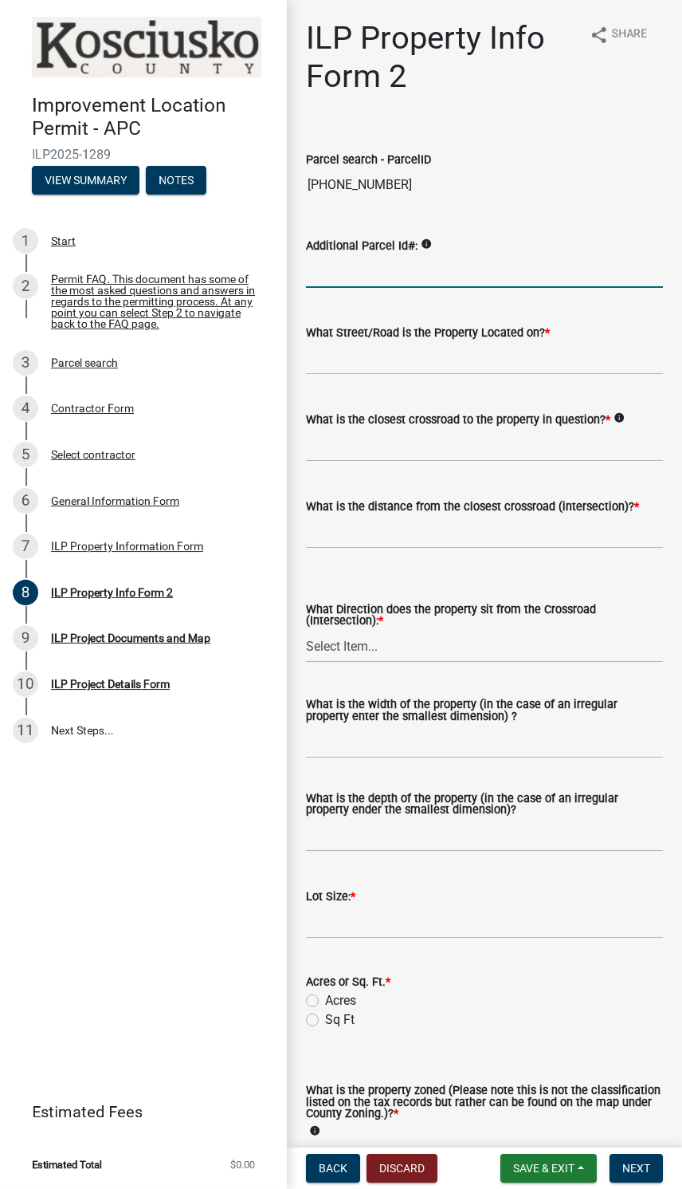
click at [572, 269] on input "Additional Parcel Id#:" at bounding box center [484, 271] width 357 height 33
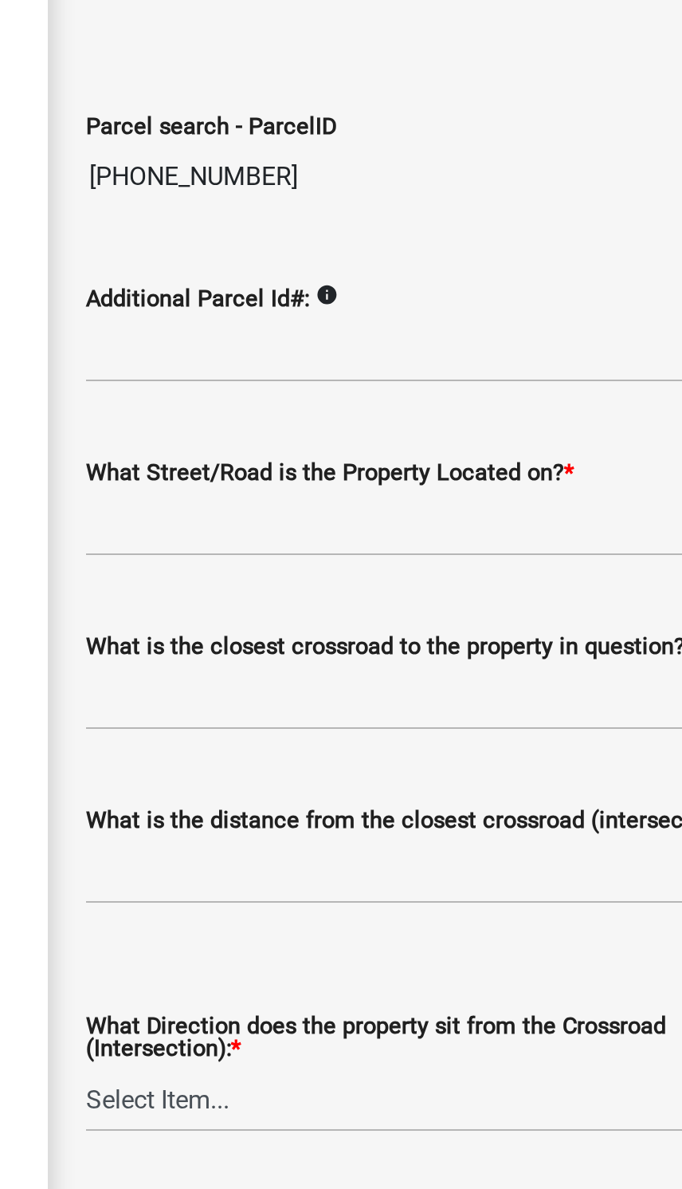
click at [421, 238] on icon "info" at bounding box center [426, 243] width 11 height 11
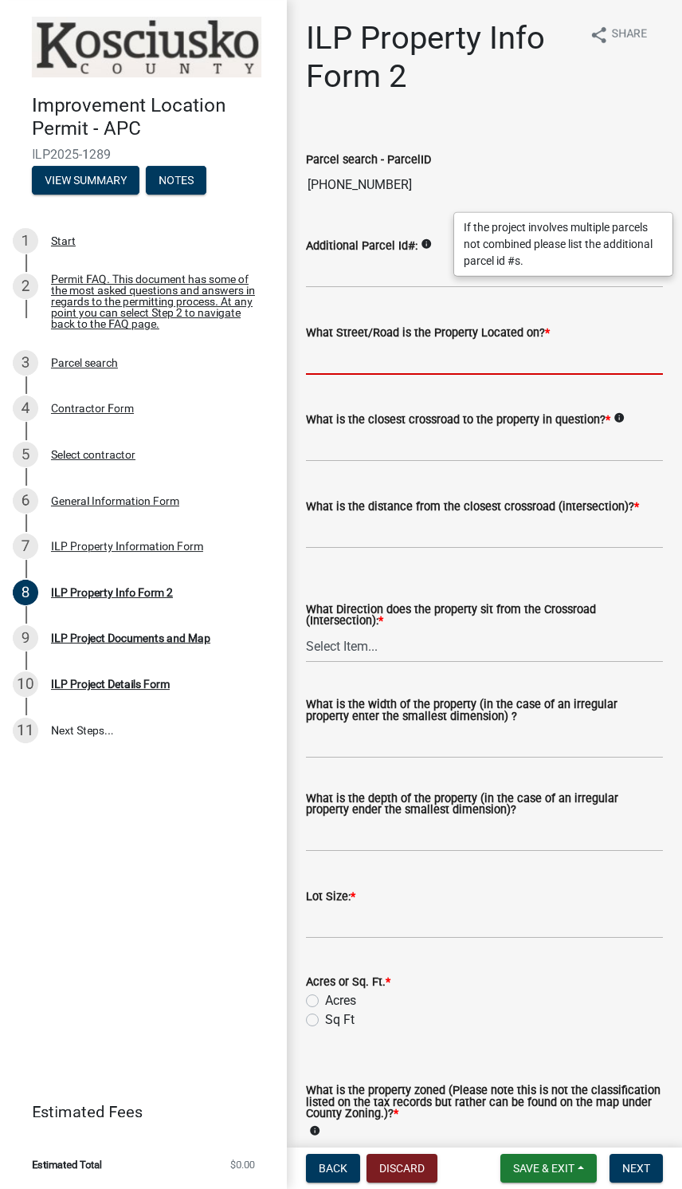
click at [548, 356] on input "What Street/Road is the Property Located on? *" at bounding box center [484, 358] width 357 height 33
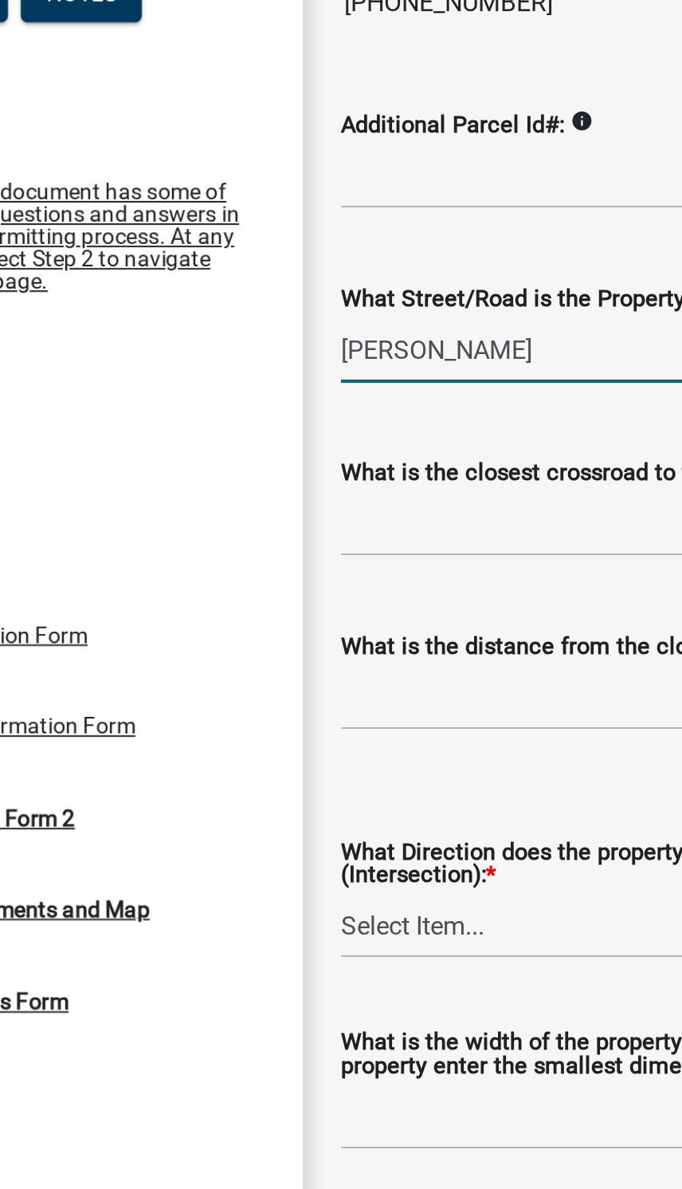
type input "[PERSON_NAME]"
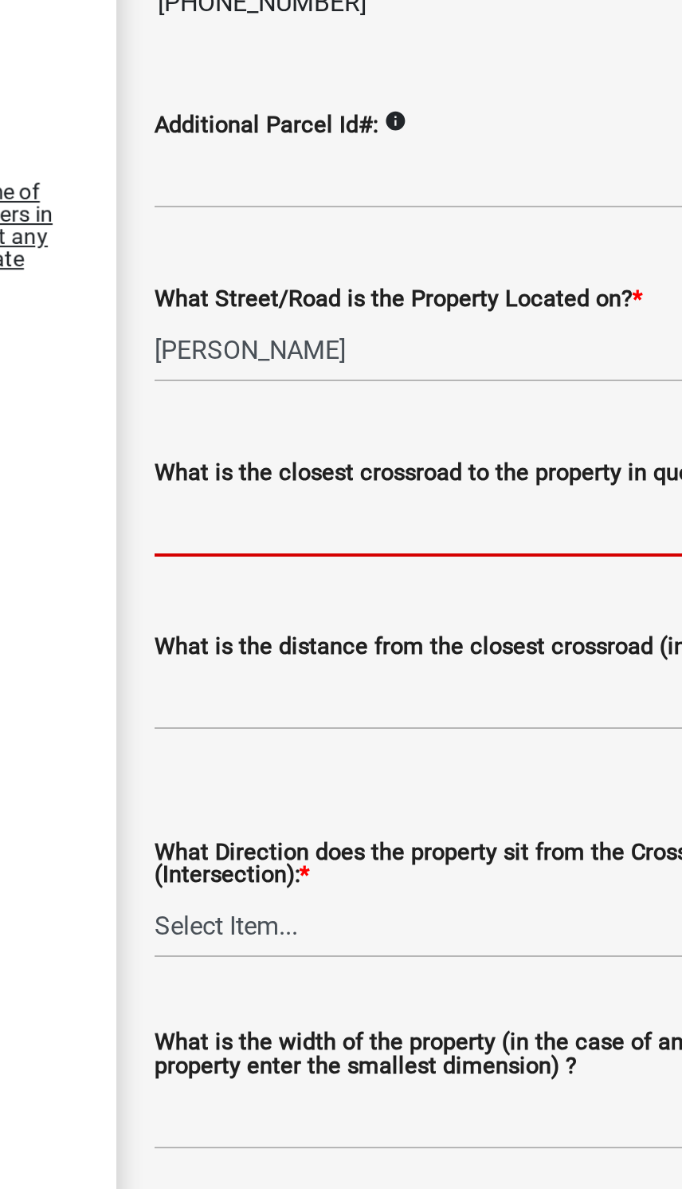
click at [306, 429] on input "What is the closest crossroad to the property in question? *" at bounding box center [484, 445] width 357 height 33
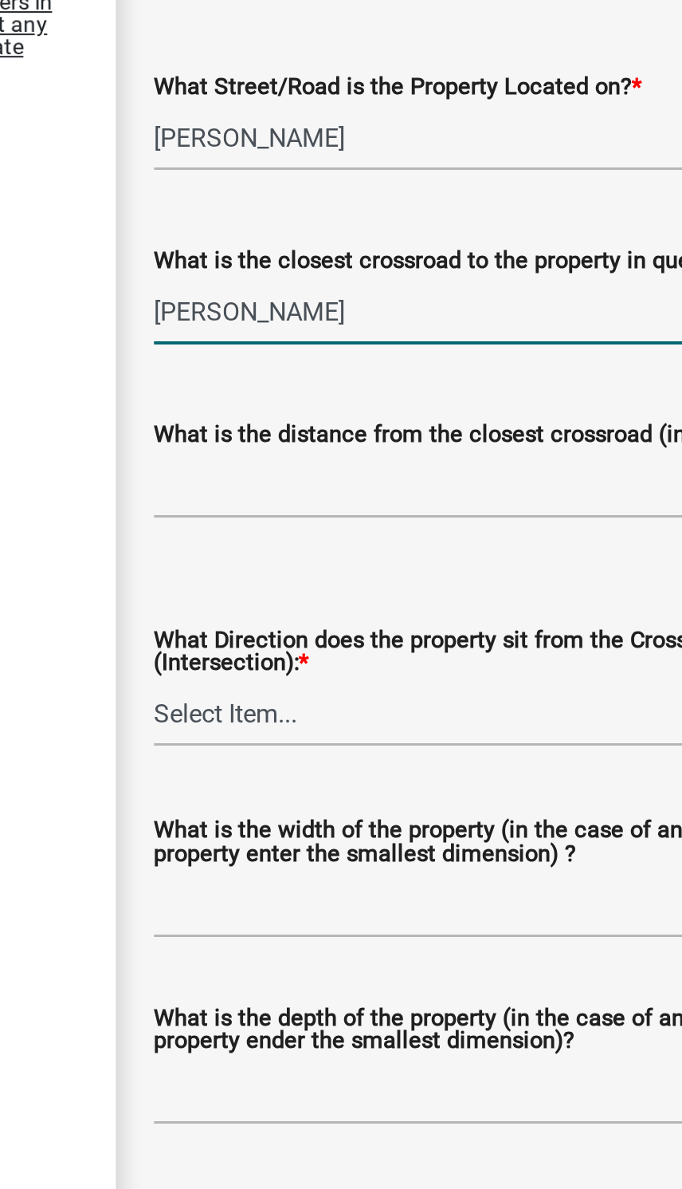
type input "[PERSON_NAME]"
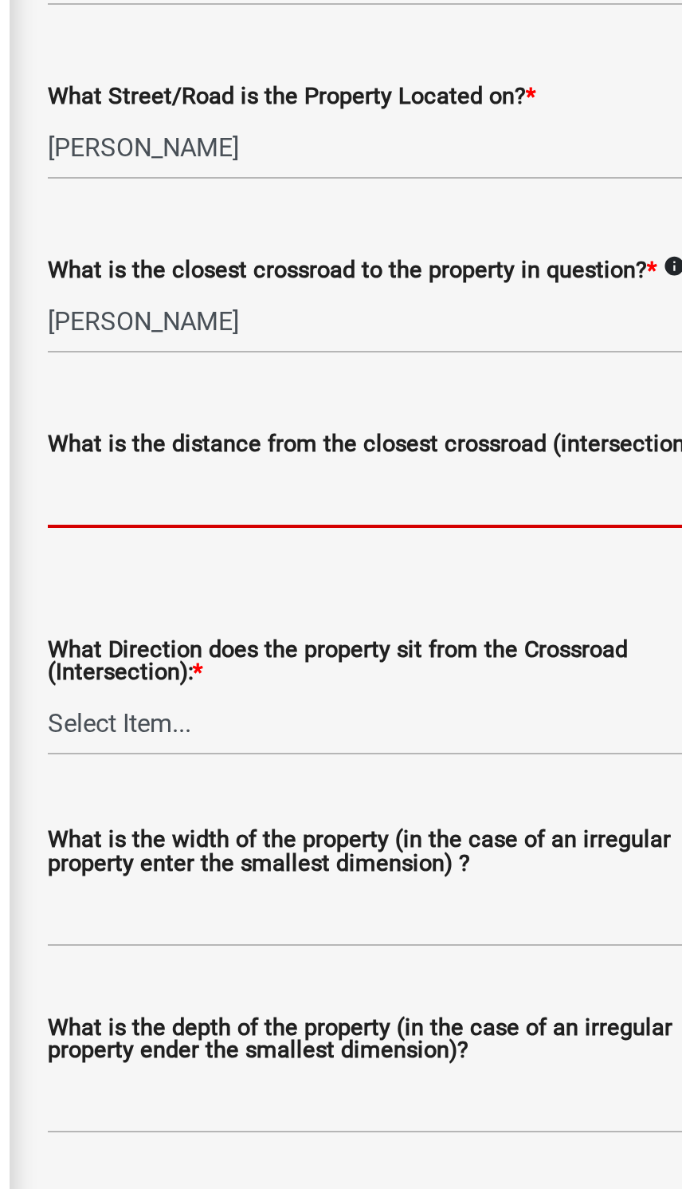
click at [306, 516] on input "text" at bounding box center [484, 532] width 357 height 33
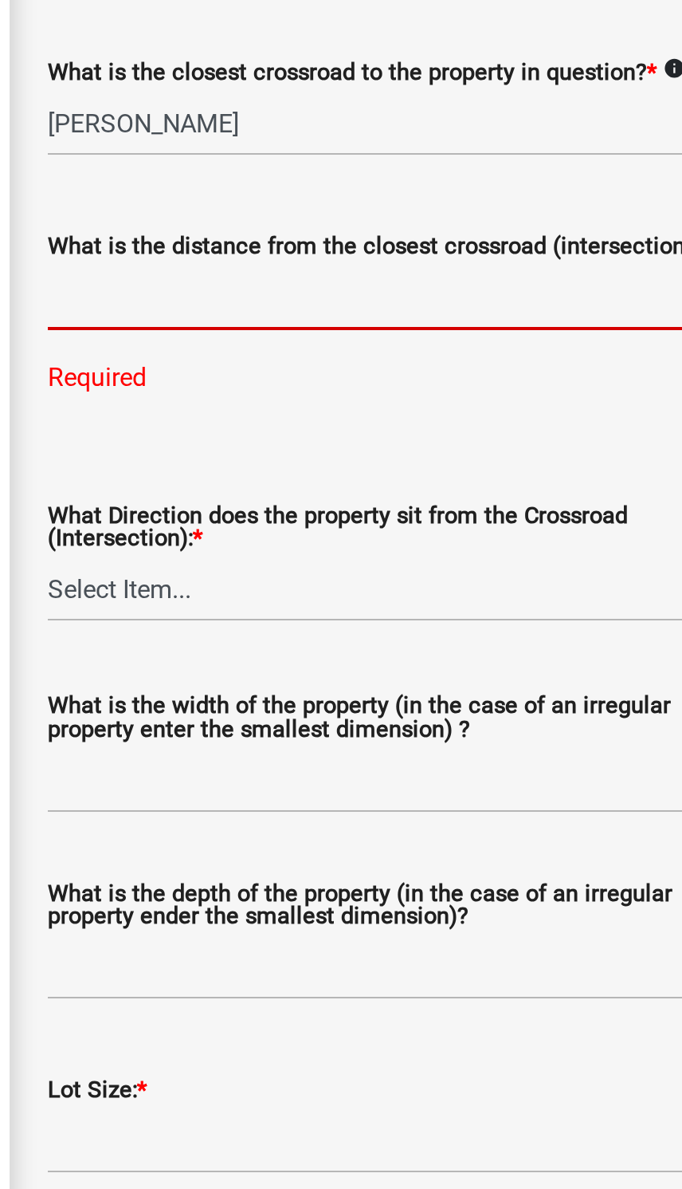
click at [306, 516] on input "text" at bounding box center [484, 532] width 357 height 33
type input "1000"
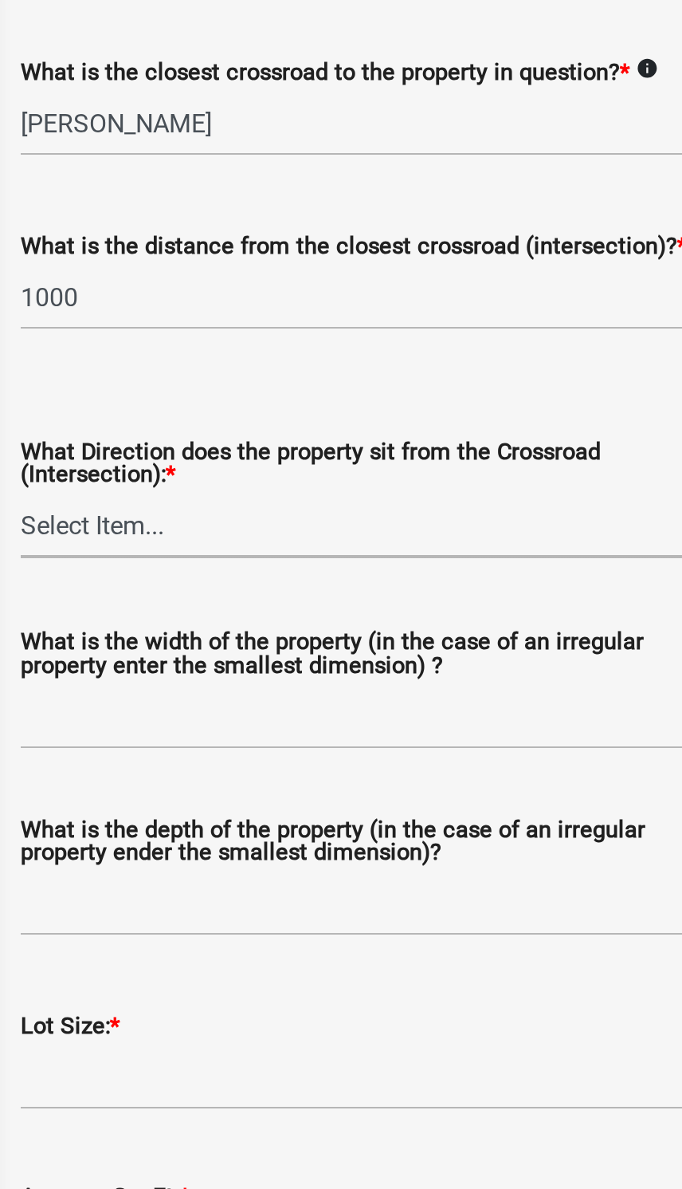
click at [306, 630] on select "Select Item... N NE NW S SE SW E W" at bounding box center [484, 646] width 357 height 33
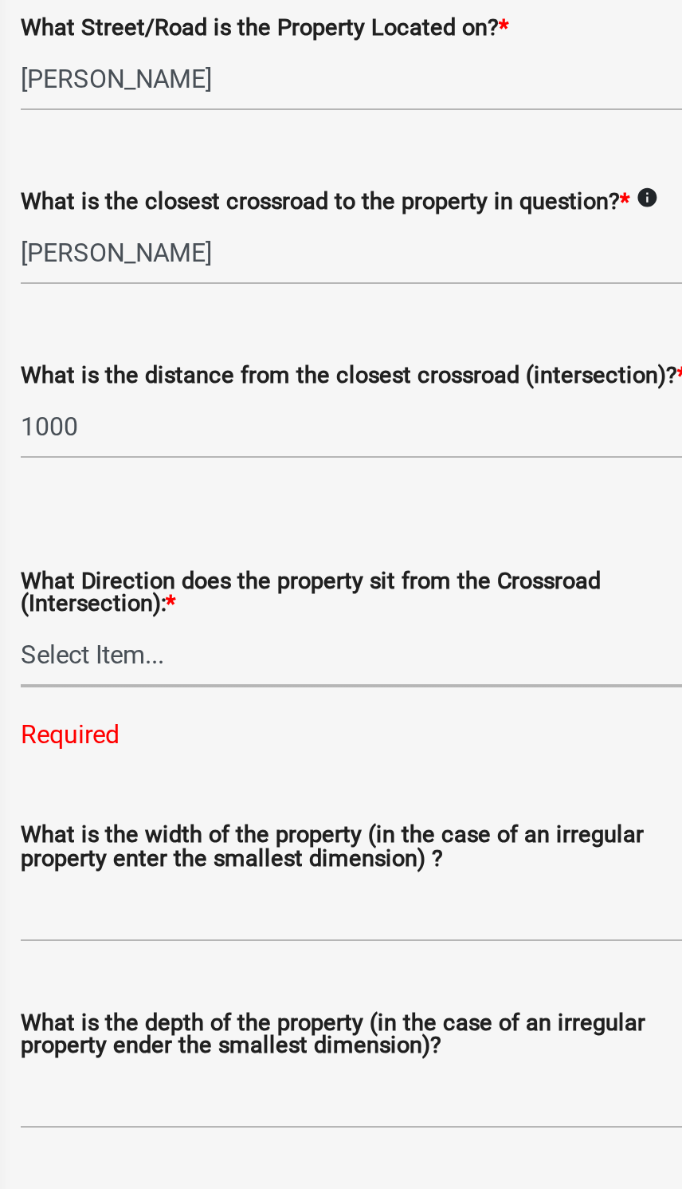
click at [306, 630] on select "Select Item... N NE NW S SE SW E W" at bounding box center [484, 646] width 357 height 33
select select "0609af41-fe40-4fa2-880d-6f54f567ae8e"
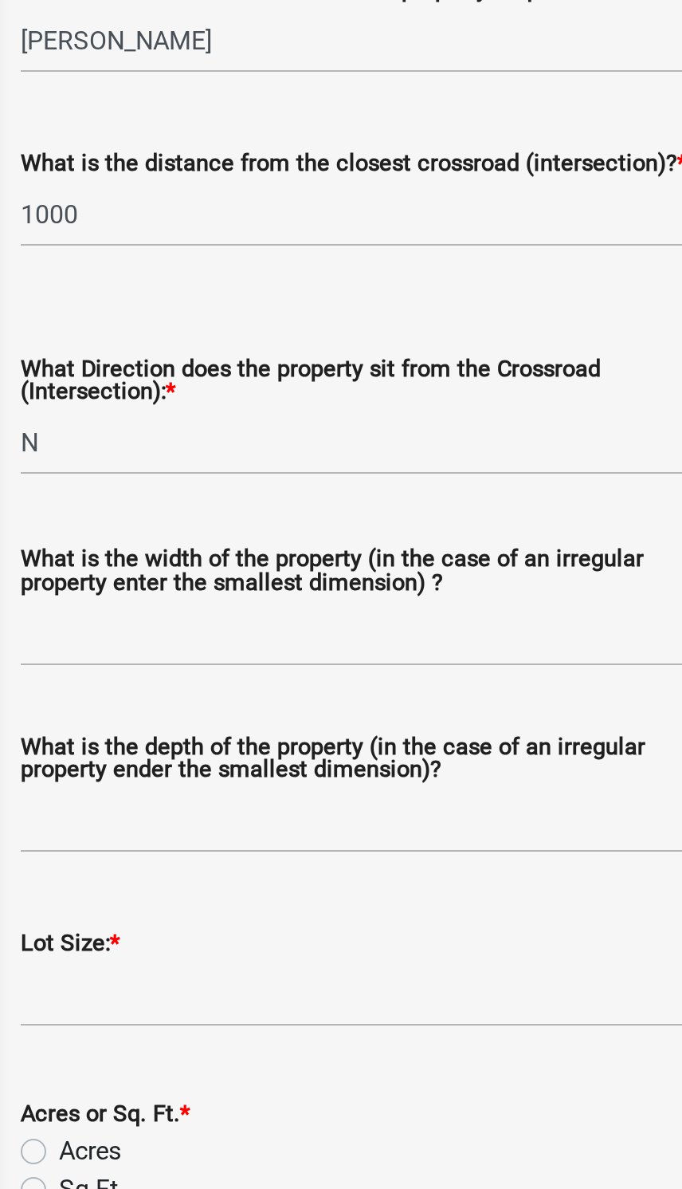
scroll to position [107, 0]
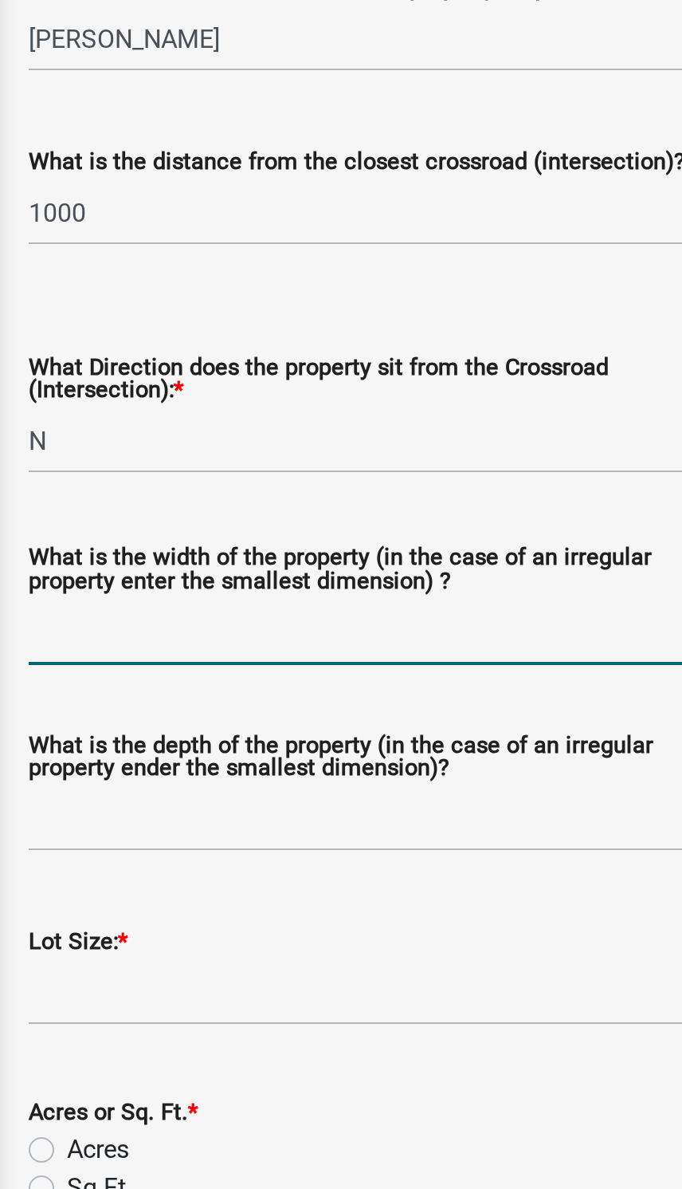
click at [306, 619] on input "What is the width of the property (in the case of an irregular property enter t…" at bounding box center [484, 635] width 357 height 33
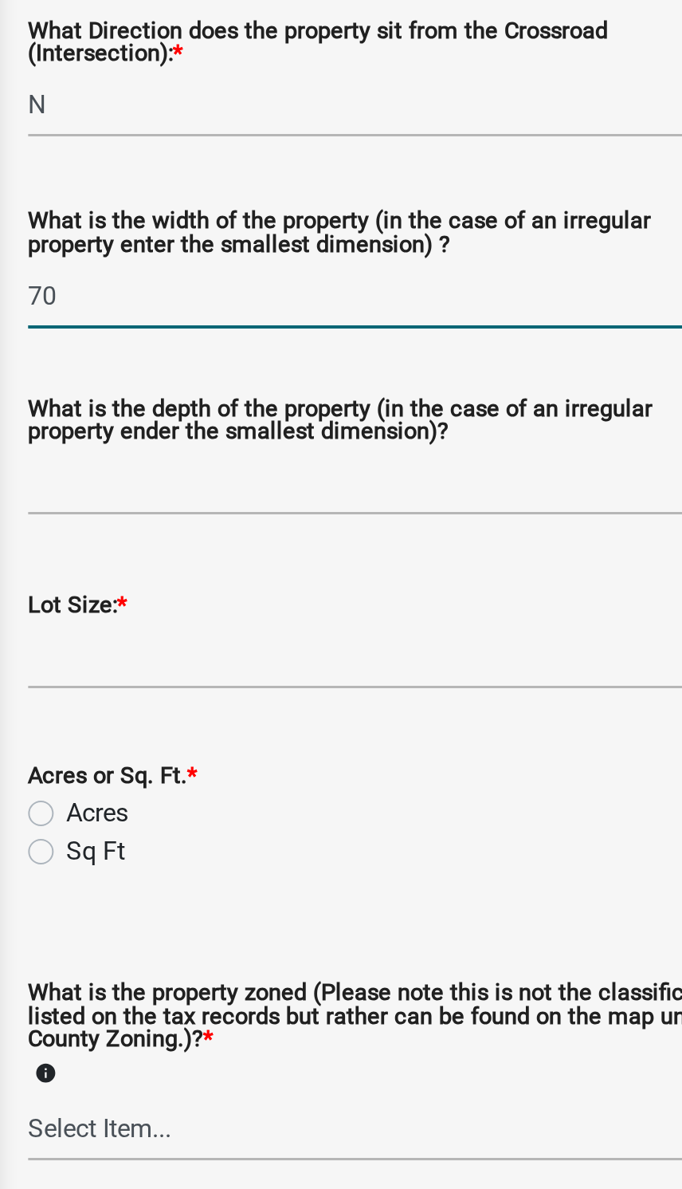
type input "70"
click at [306, 712] on input "What is the depth of the property (in the case of an irregular property ender t…" at bounding box center [484, 728] width 357 height 33
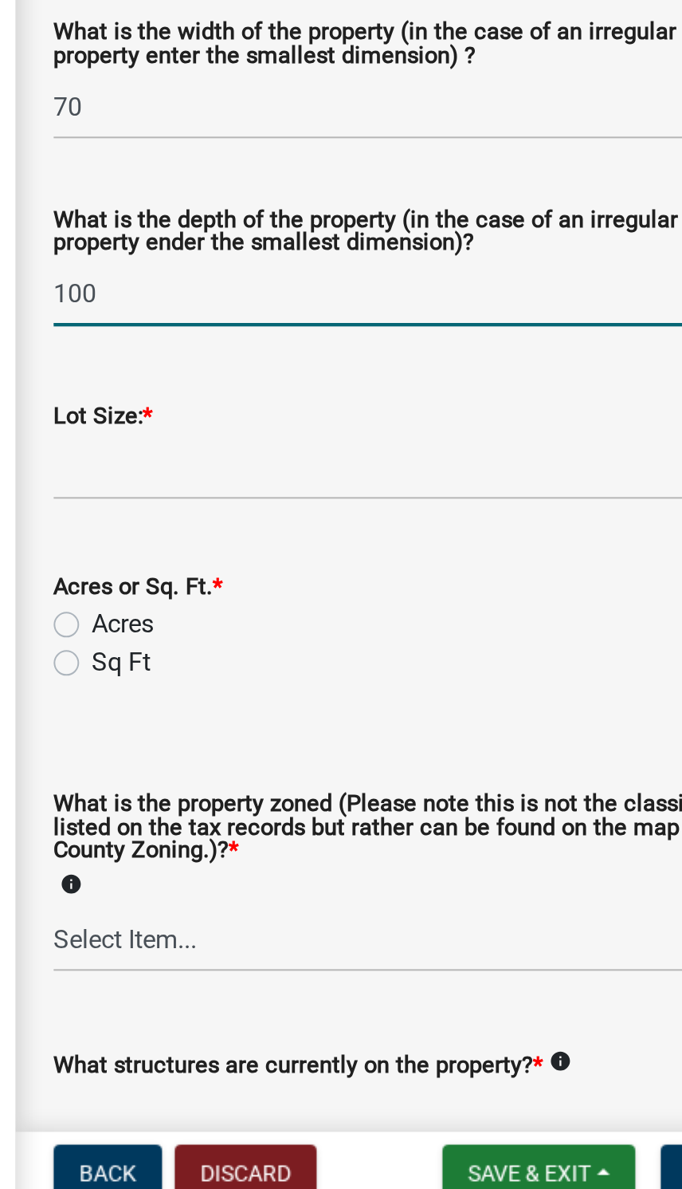
type input "100"
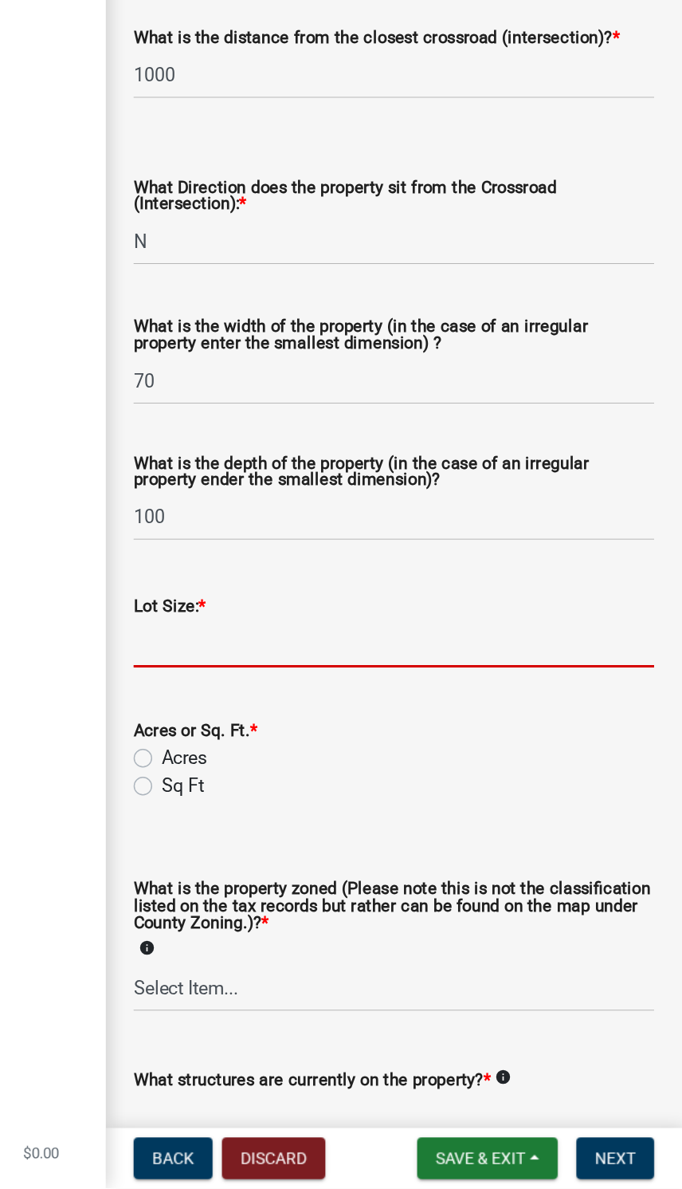
click at [370, 799] on input "text" at bounding box center [484, 815] width 357 height 33
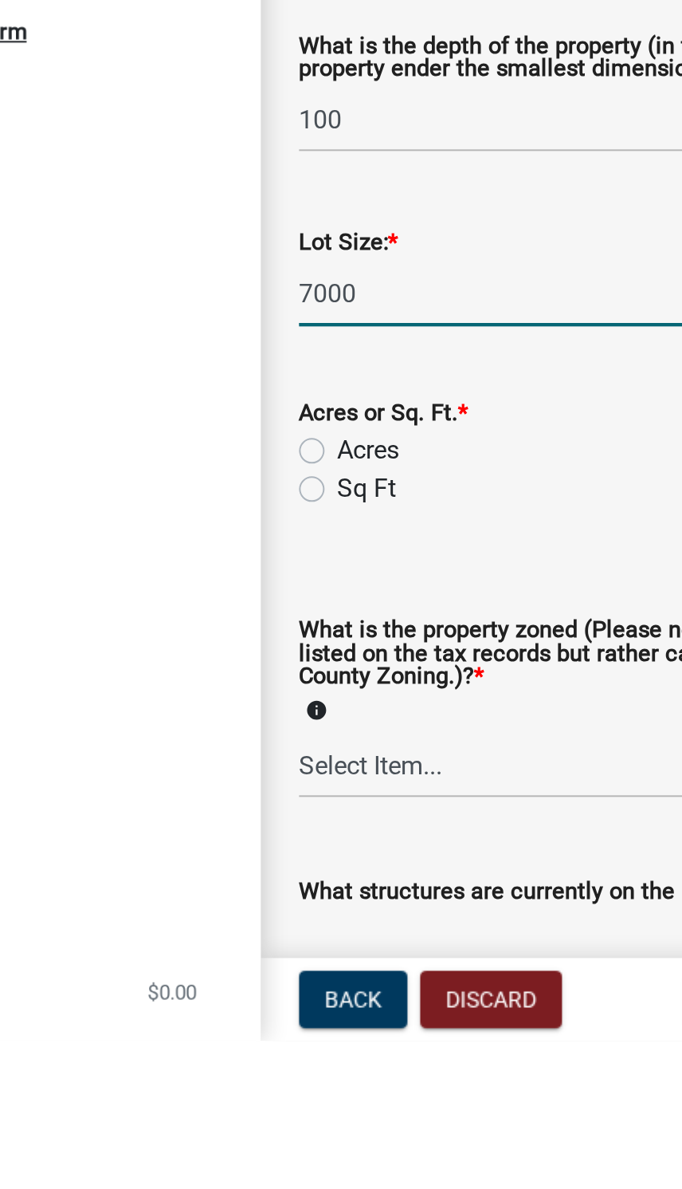
type input "7000"
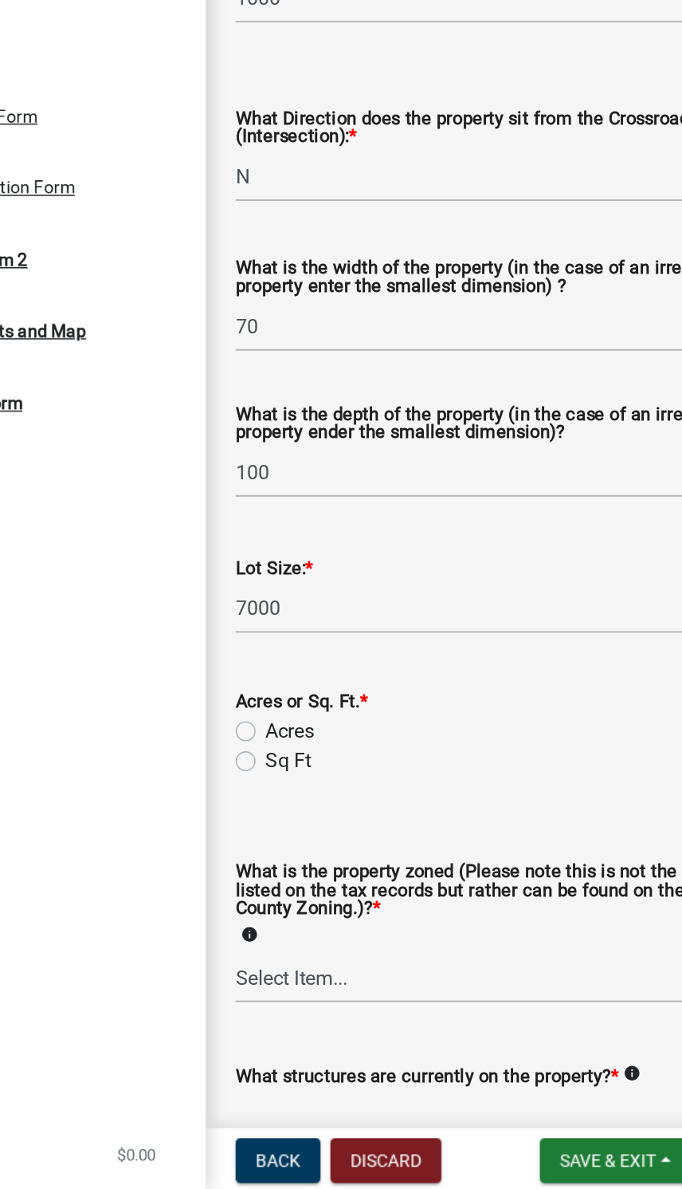
click at [325, 903] on label "Sq Ft" at bounding box center [339, 912] width 29 height 19
click at [325, 903] on input "Sq Ft" at bounding box center [330, 908] width 10 height 10
radio input "true"
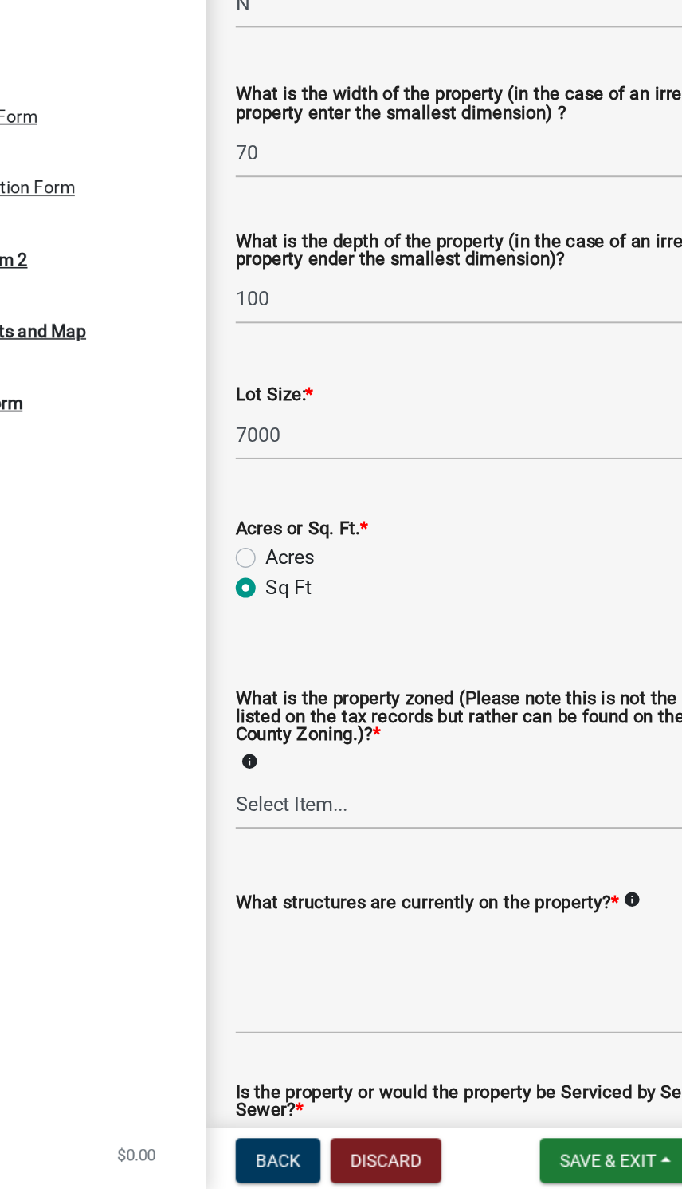
scroll to position [219, 0]
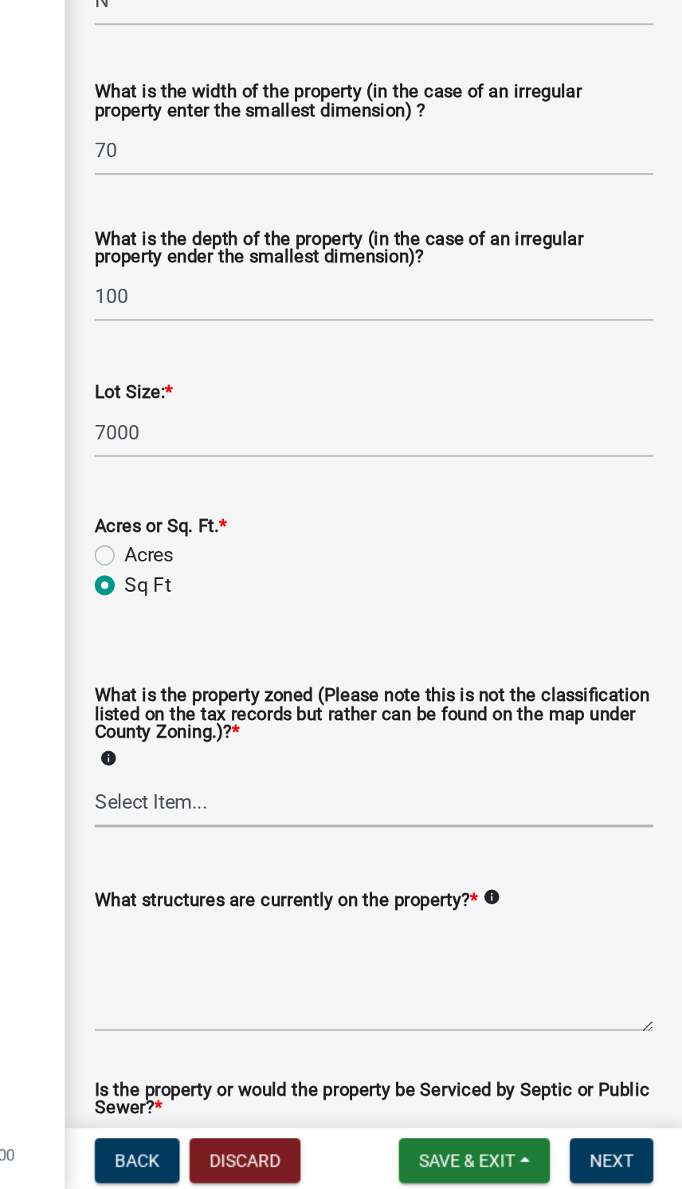
click at [344, 922] on select "Select Item... Agricultural Agricultural 2 Commercial Environmental Industrial …" at bounding box center [484, 938] width 357 height 33
select select "1146270b-2111-4e23-bf7f-74ce85cf7041"
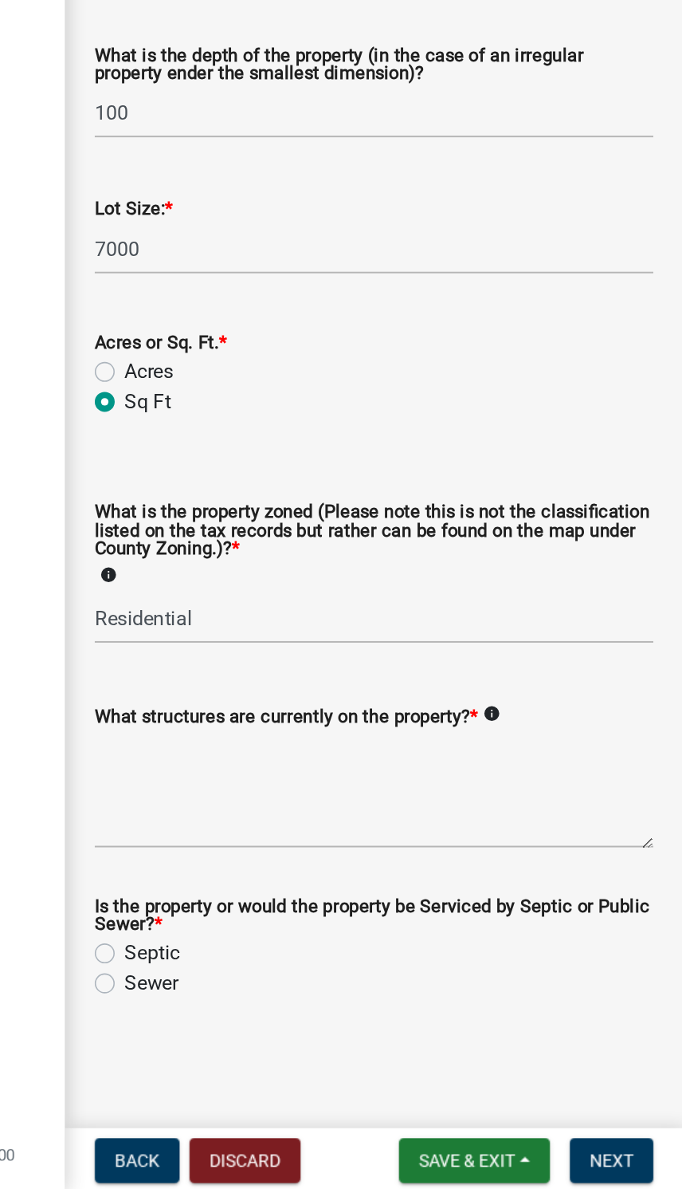
scroll to position [365, 0]
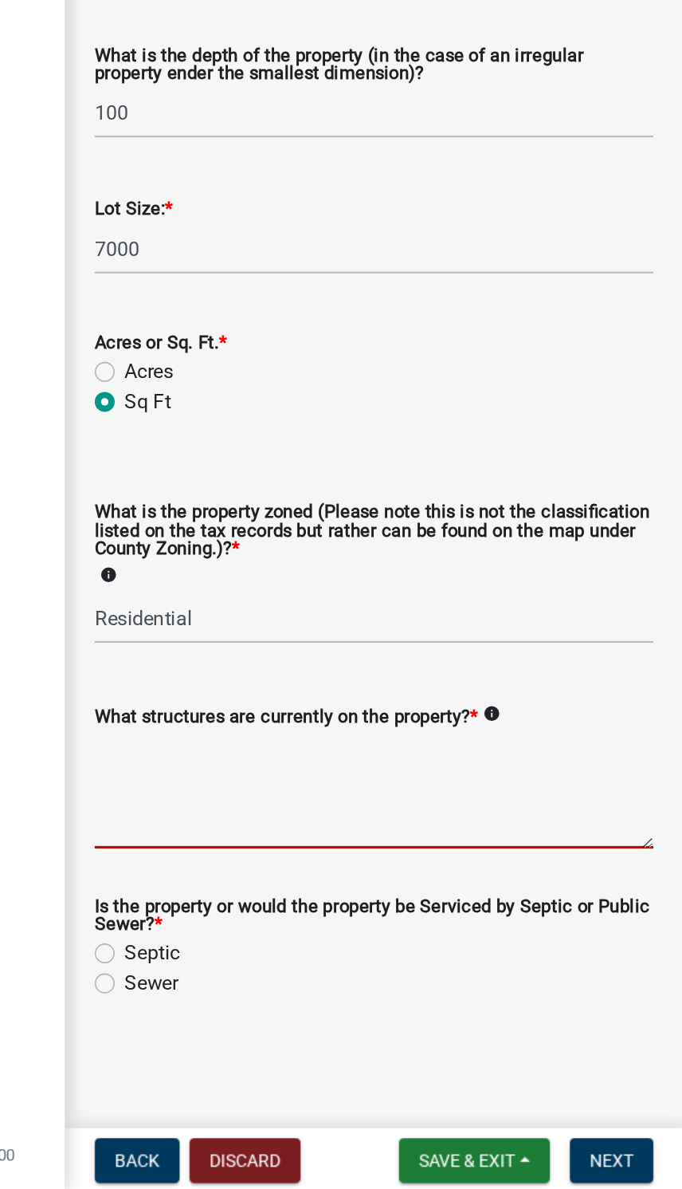
click at [357, 894] on textarea "What structures are currently on the property? *" at bounding box center [484, 931] width 357 height 75
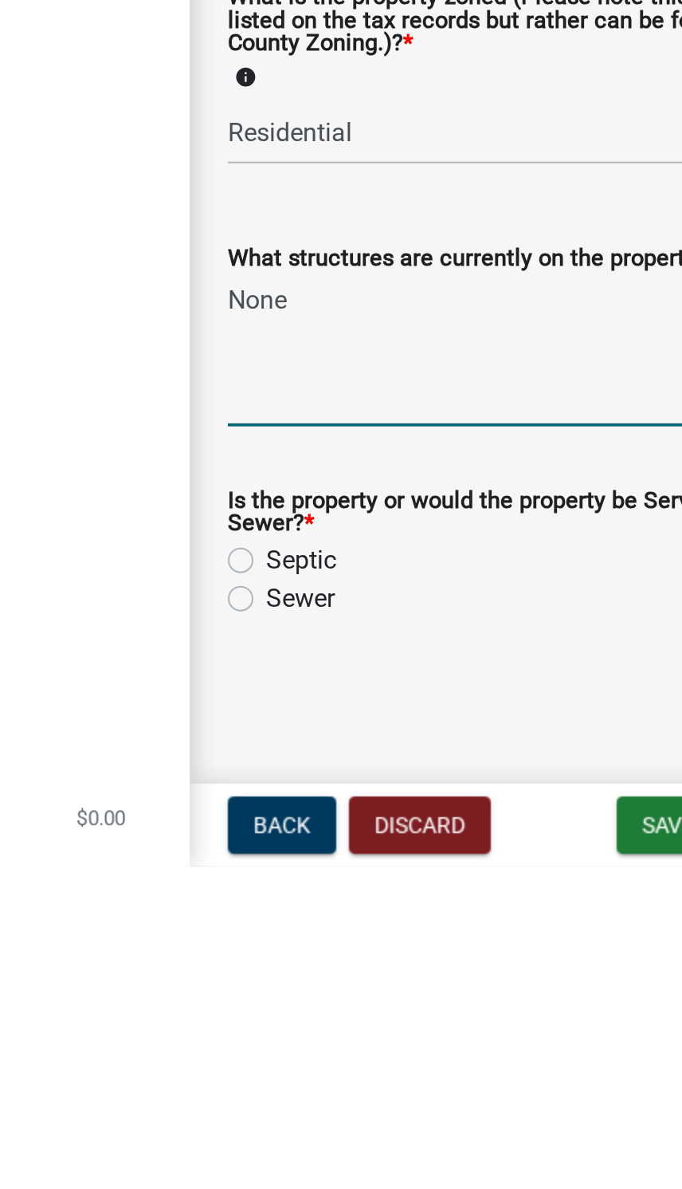
type textarea "None"
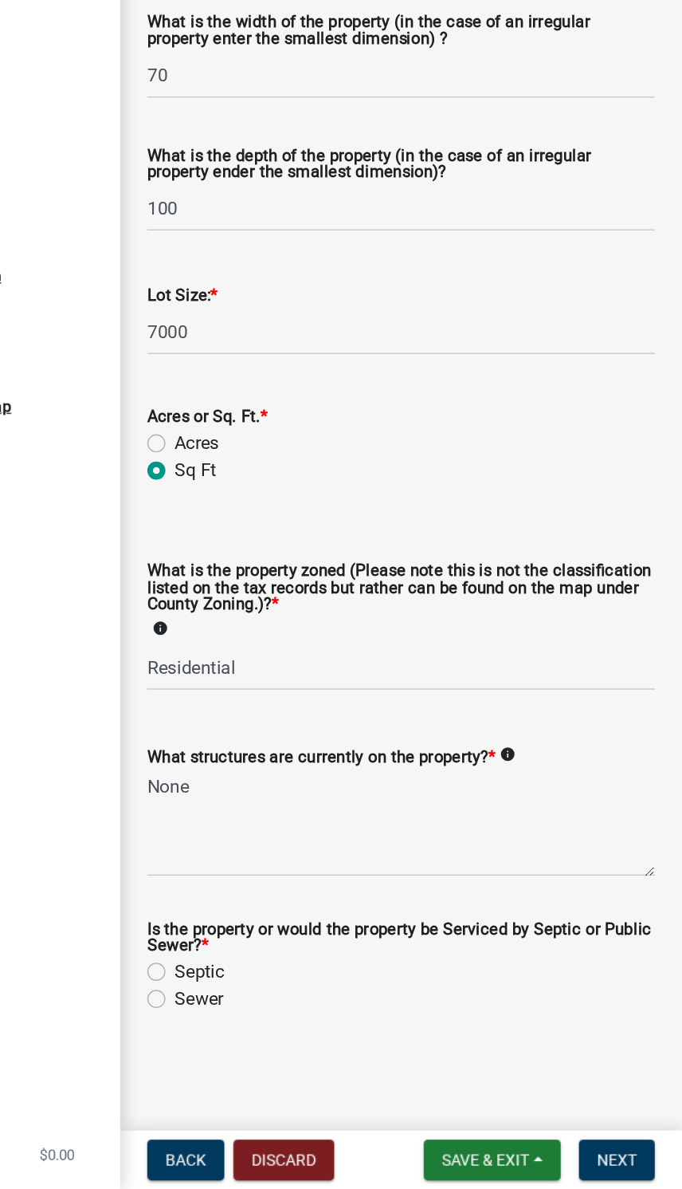
click at [325, 1026] on label "Septic" at bounding box center [342, 1035] width 35 height 19
click at [325, 1026] on input "Septic" at bounding box center [330, 1031] width 10 height 10
radio input "true"
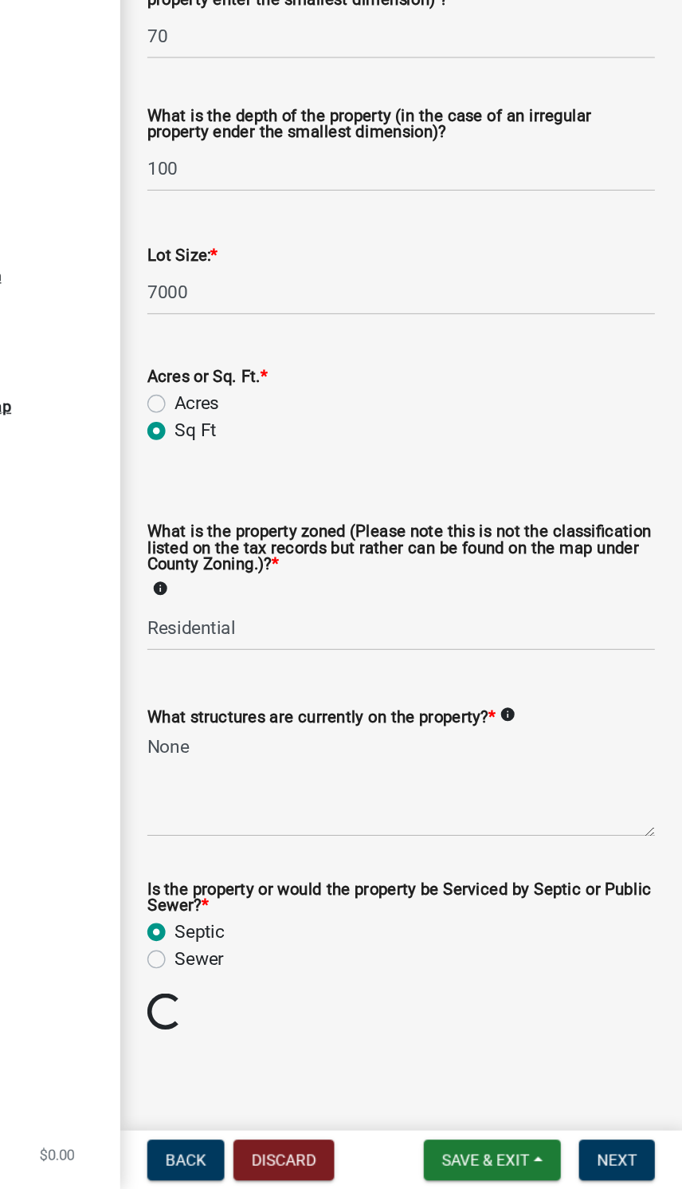
click at [325, 1017] on label "Sewer" at bounding box center [342, 1026] width 34 height 19
click at [325, 1017] on input "Sewer" at bounding box center [330, 1022] width 10 height 10
radio input "true"
click at [623, 1161] on span "Next" at bounding box center [637, 1167] width 28 height 13
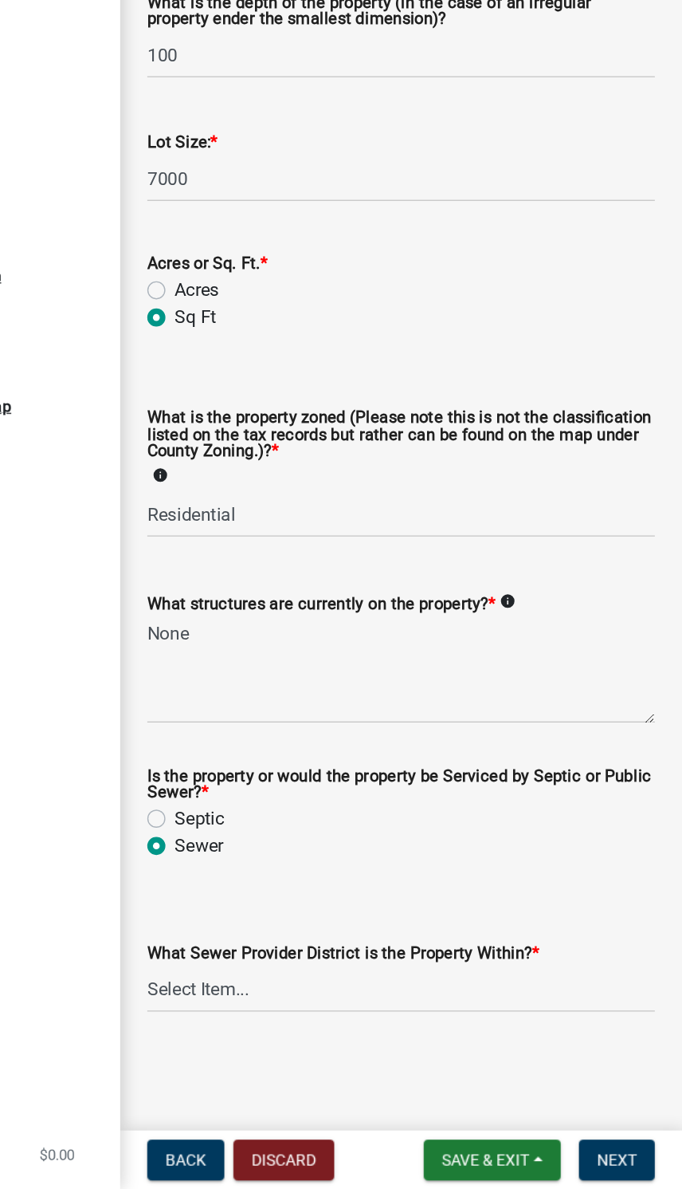
scroll to position [473, 0]
click at [389, 1031] on select "Select Item... City of [GEOGRAPHIC_DATA] City of [GEOGRAPHIC_DATA] Regional [GE…" at bounding box center [484, 1047] width 357 height 33
select select "d4b5b3cb-9e14-4c72-9d14-ced8884912eb"
click at [39, 712] on div "Improvement Location Permit - APC ILP2025-1289 View Summary Notes 1 Start 2 Per…" at bounding box center [143, 594] width 287 height 1189
click at [325, 918] on label "Septic" at bounding box center [342, 927] width 35 height 19
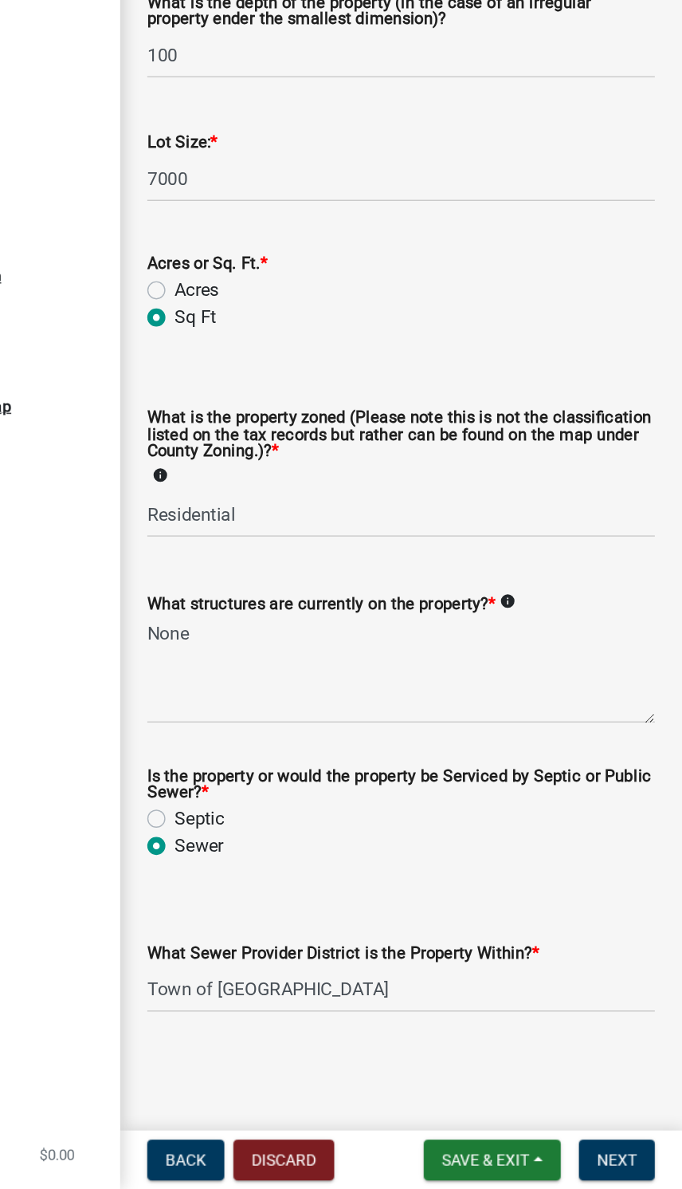
click at [325, 918] on input "Septic" at bounding box center [330, 923] width 10 height 10
radio input "true"
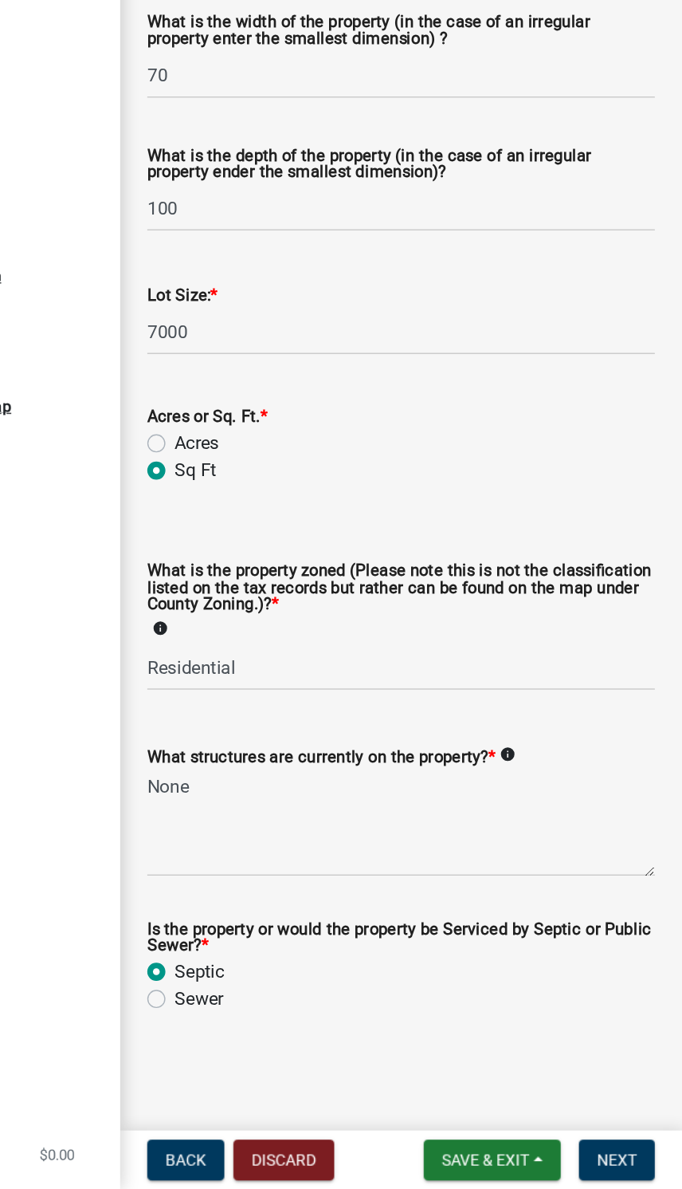
scroll to position [365, 0]
click at [325, 1045] on label "Sewer" at bounding box center [342, 1054] width 34 height 19
click at [325, 1045] on input "Sewer" at bounding box center [330, 1050] width 10 height 10
radio input "true"
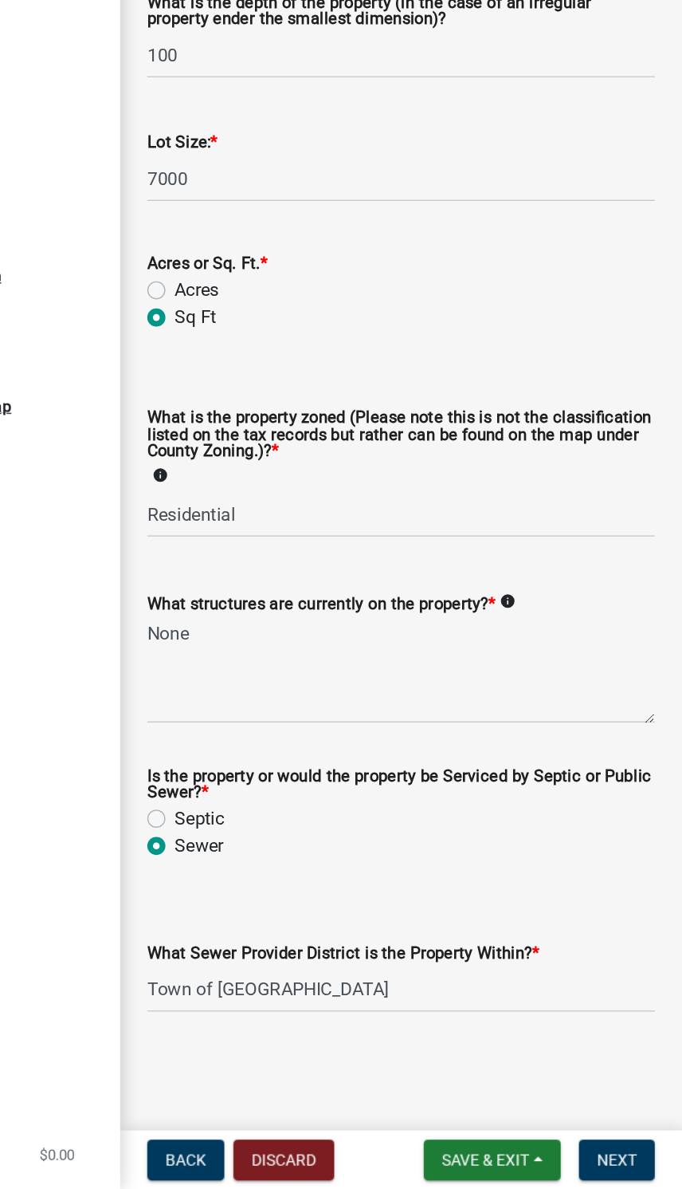
scroll to position [473, 0]
click at [415, 1031] on select "Select Item... City of [GEOGRAPHIC_DATA] City of [GEOGRAPHIC_DATA] Regional [GE…" at bounding box center [484, 1047] width 357 height 33
select select "9a1217c7-be43-4cc6-8ccb-c6fe105ae5b0"
click at [623, 1161] on span "Next" at bounding box center [637, 1167] width 28 height 13
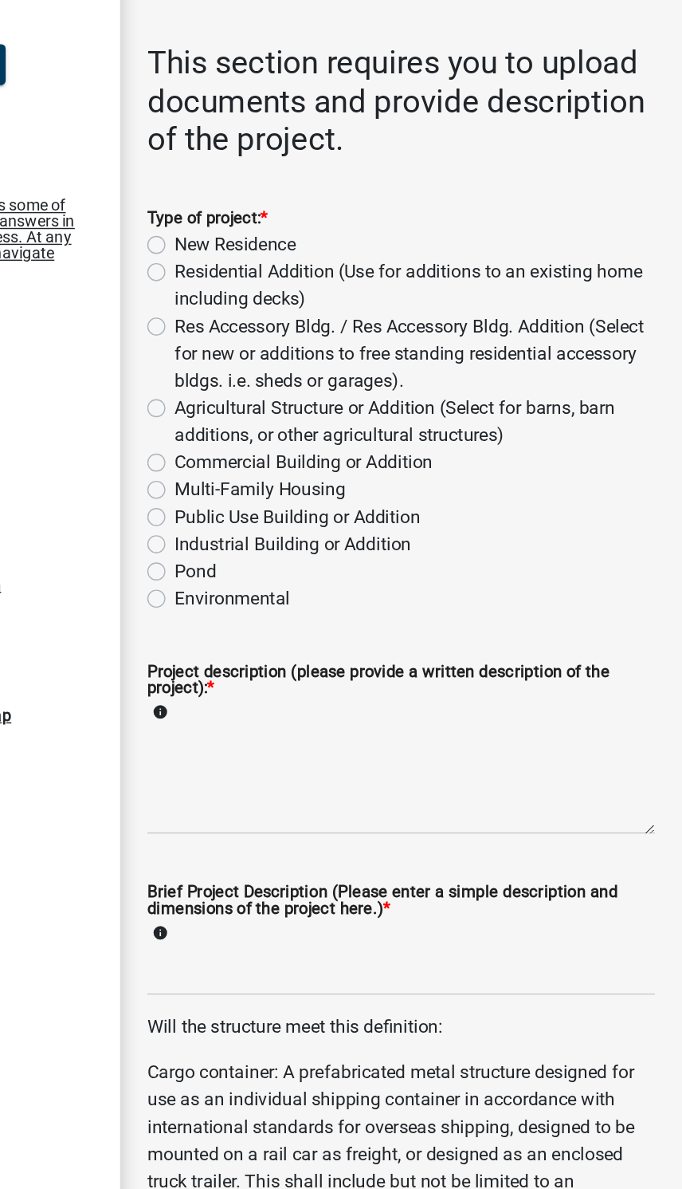
click at [306, 297] on div "New Residence" at bounding box center [484, 306] width 357 height 19
click at [325, 297] on label "New Residence" at bounding box center [367, 306] width 85 height 19
click at [325, 297] on input "New Residence" at bounding box center [330, 302] width 10 height 10
radio input "true"
click at [363, 646] on textarea "Project description (please provide a written description of the project): *" at bounding box center [484, 683] width 357 height 75
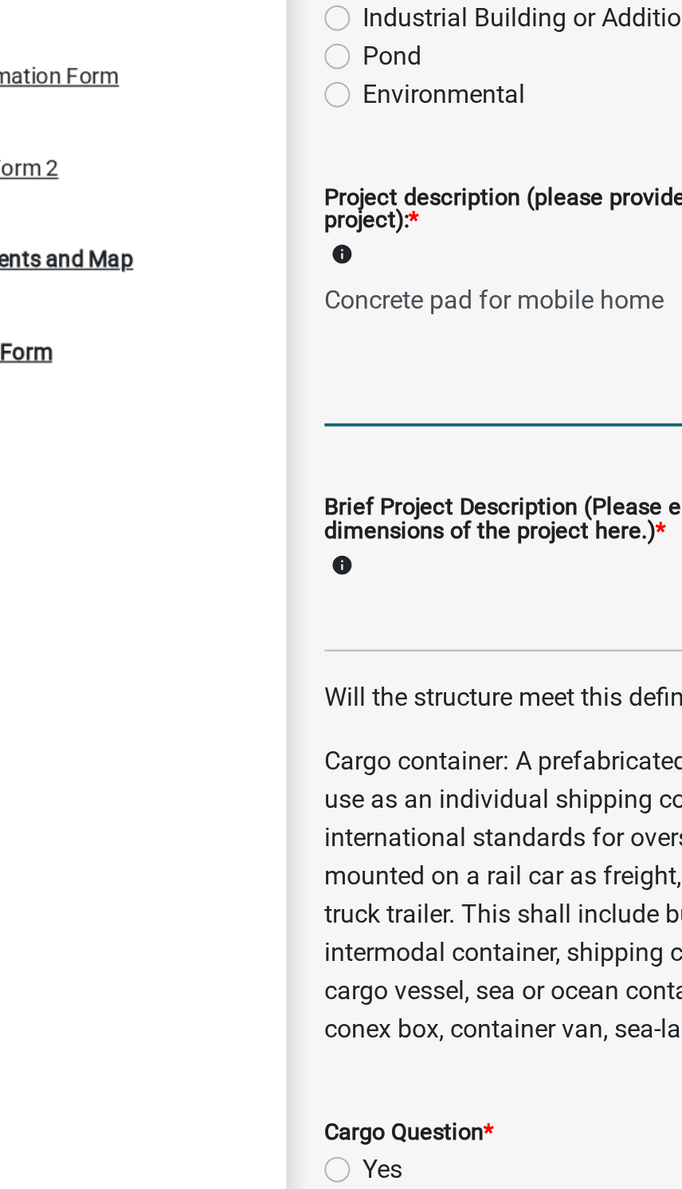
type textarea "Concrete pad for mobile home"
click at [307, 802] on input "Brief Project Description (Please enter a simple description and dimensions of …" at bounding box center [484, 818] width 357 height 33
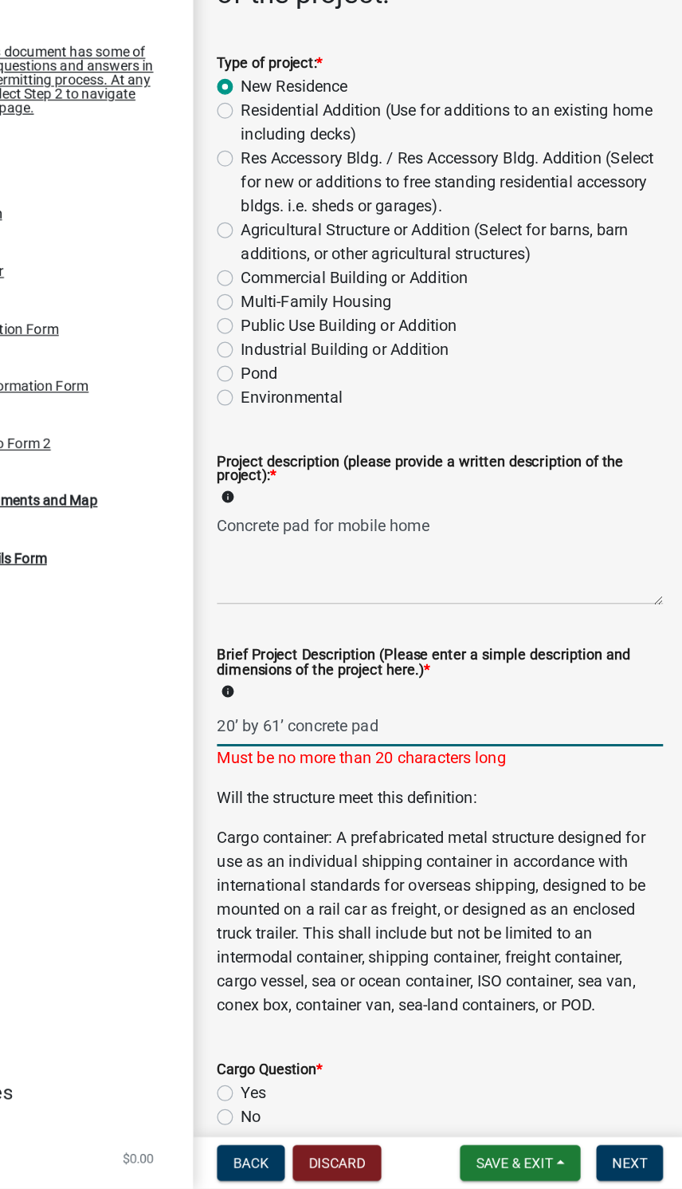
click at [426, 802] on input "20’ by 61’ concrete pad" at bounding box center [484, 818] width 357 height 33
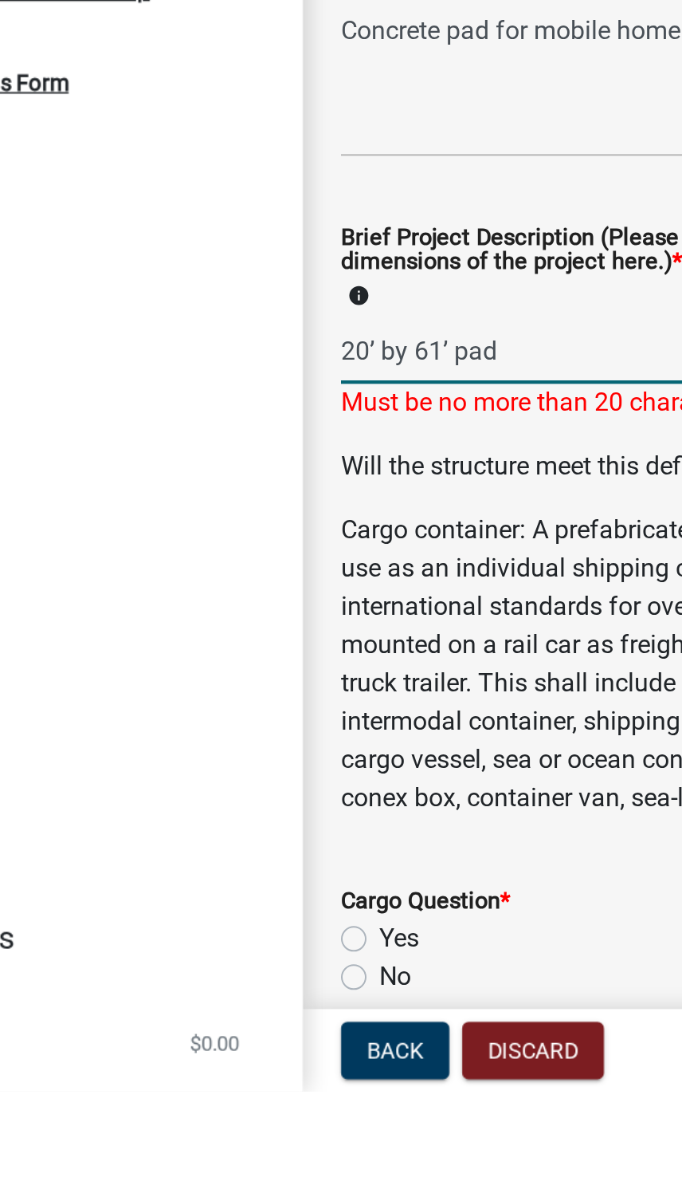
type input "20’ by 61’ pad"
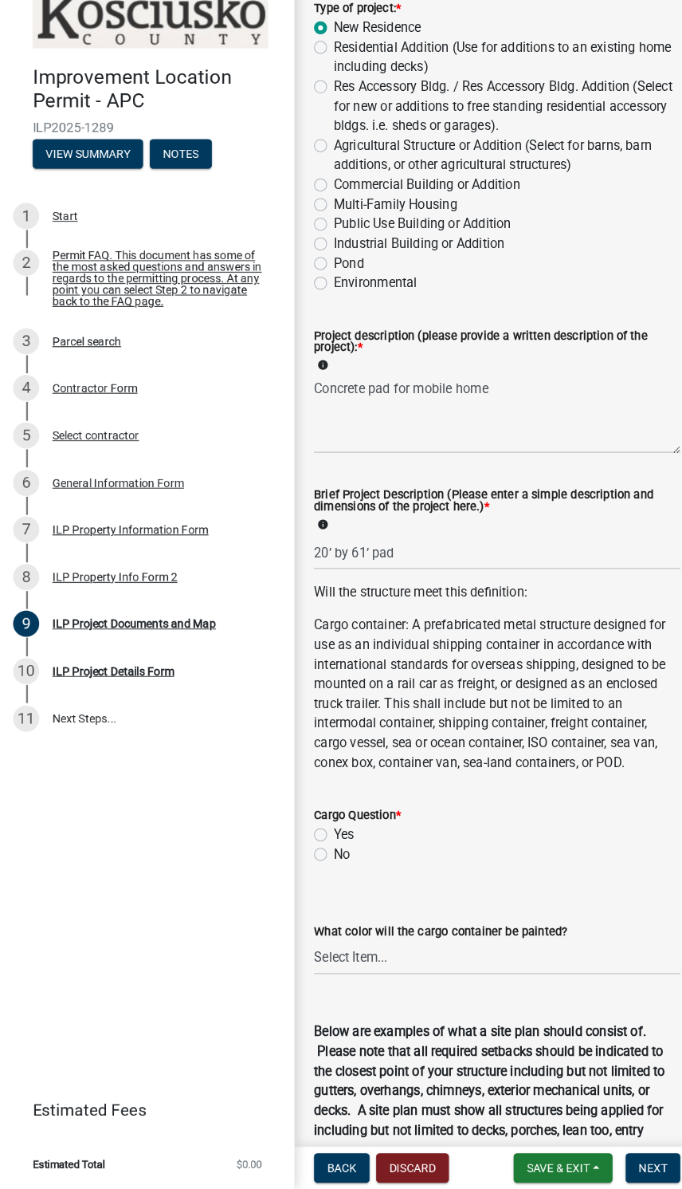
scroll to position [250, 0]
click at [325, 852] on label "No" at bounding box center [333, 861] width 16 height 19
click at [325, 852] on input "No" at bounding box center [330, 857] width 10 height 10
radio input "true"
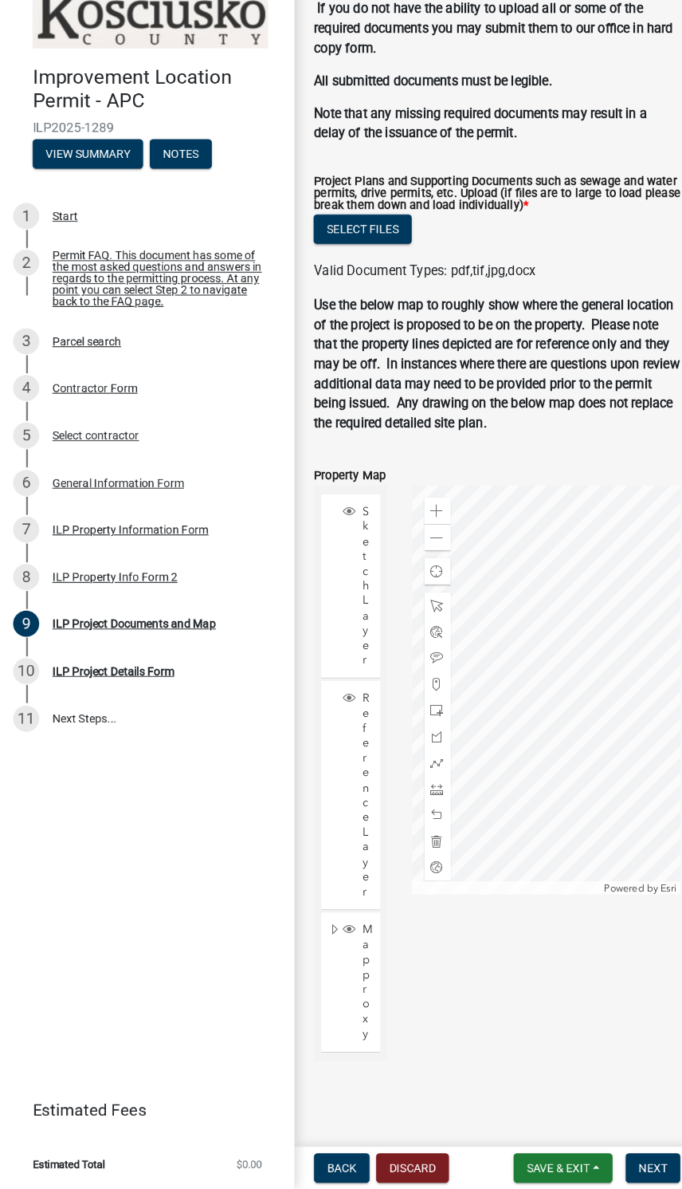
scroll to position [1950, 0]
click at [554, 1161] on span "Save & Exit" at bounding box center [543, 1167] width 61 height 13
click at [539, 1107] on button "Save & Exit" at bounding box center [534, 1126] width 128 height 38
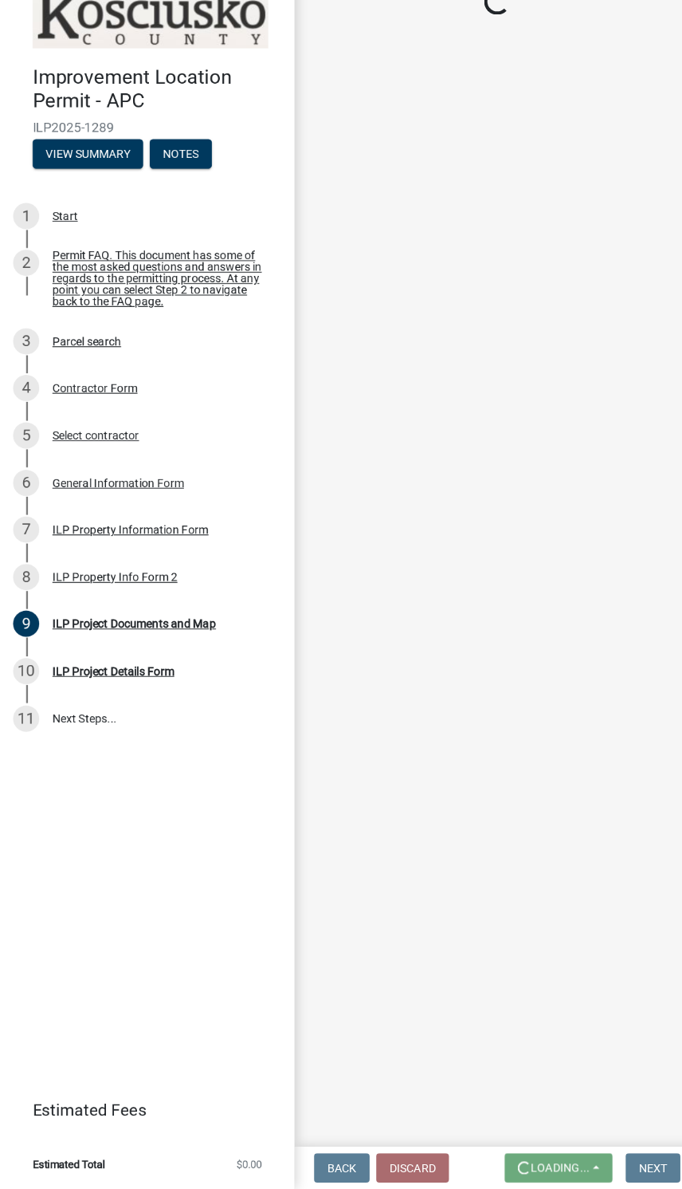
scroll to position [0, 0]
